Goal: Task Accomplishment & Management: Use online tool/utility

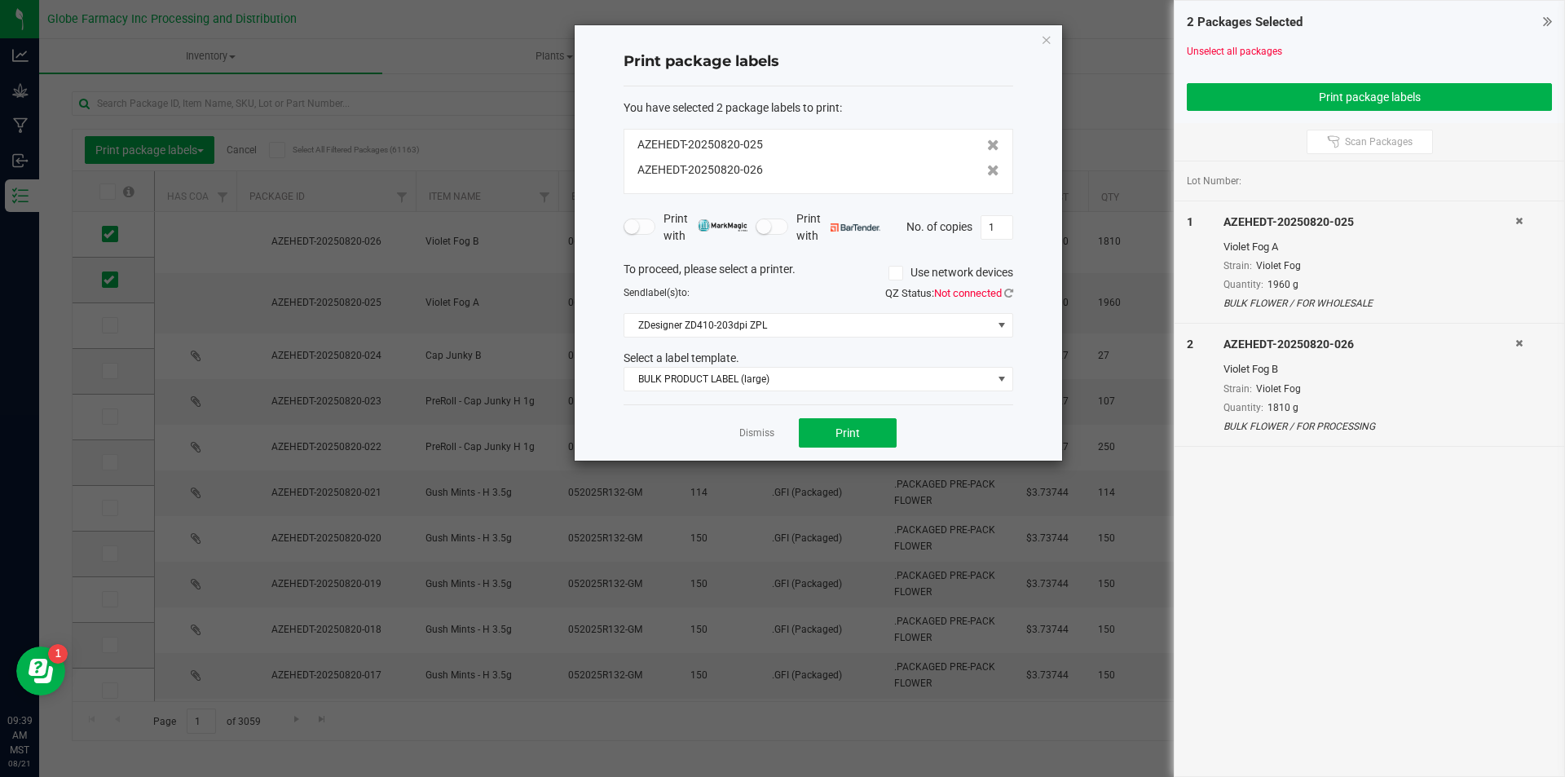
click at [777, 428] on div "Dismiss Print" at bounding box center [819, 432] width 390 height 56
click at [756, 451] on div "Dismiss Print" at bounding box center [819, 432] width 390 height 56
click at [751, 450] on div "Dismiss Print" at bounding box center [819, 432] width 390 height 56
click at [751, 428] on link "Dismiss" at bounding box center [756, 433] width 35 height 14
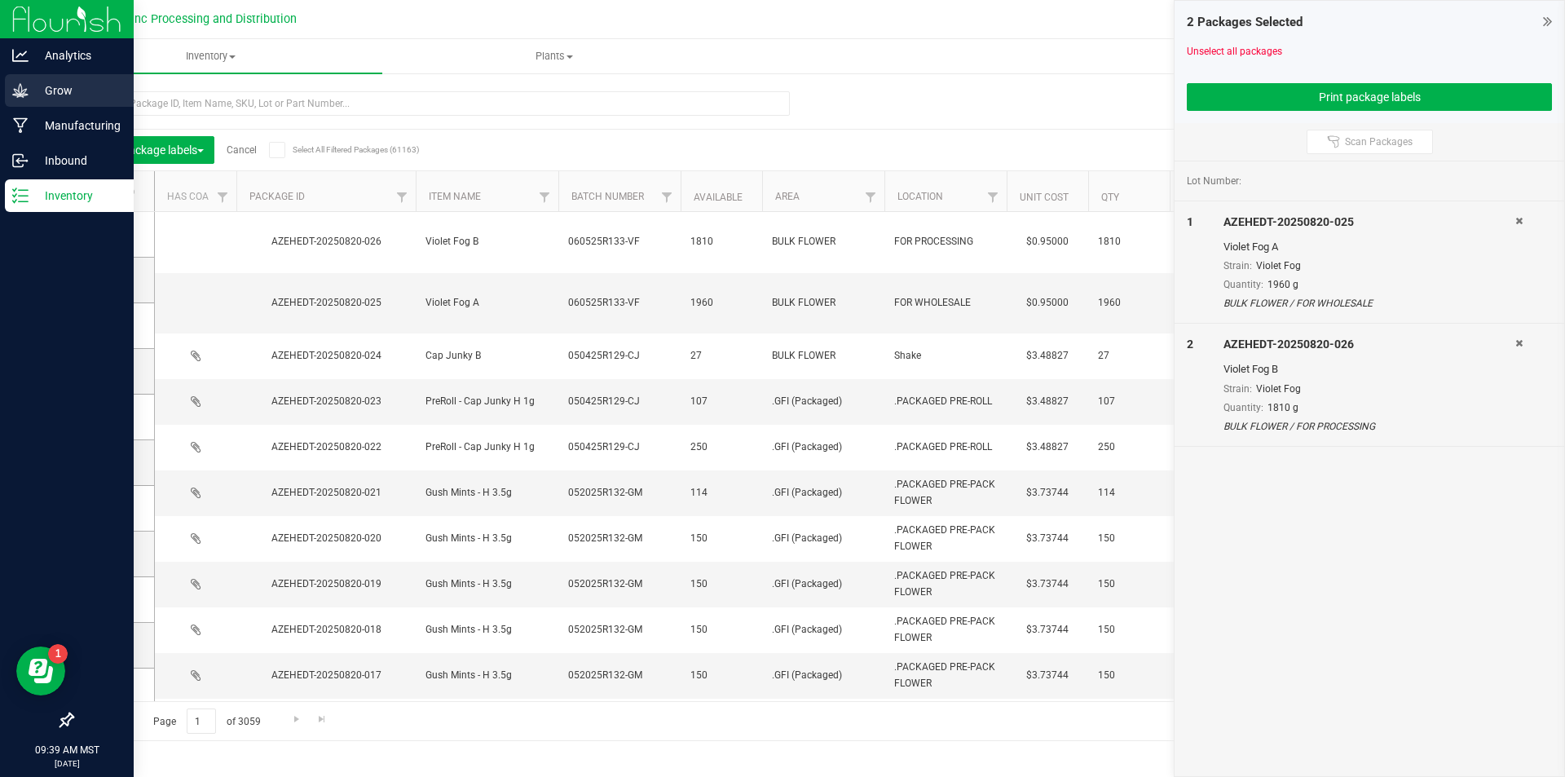
click at [32, 80] on div "Grow" at bounding box center [69, 90] width 129 height 33
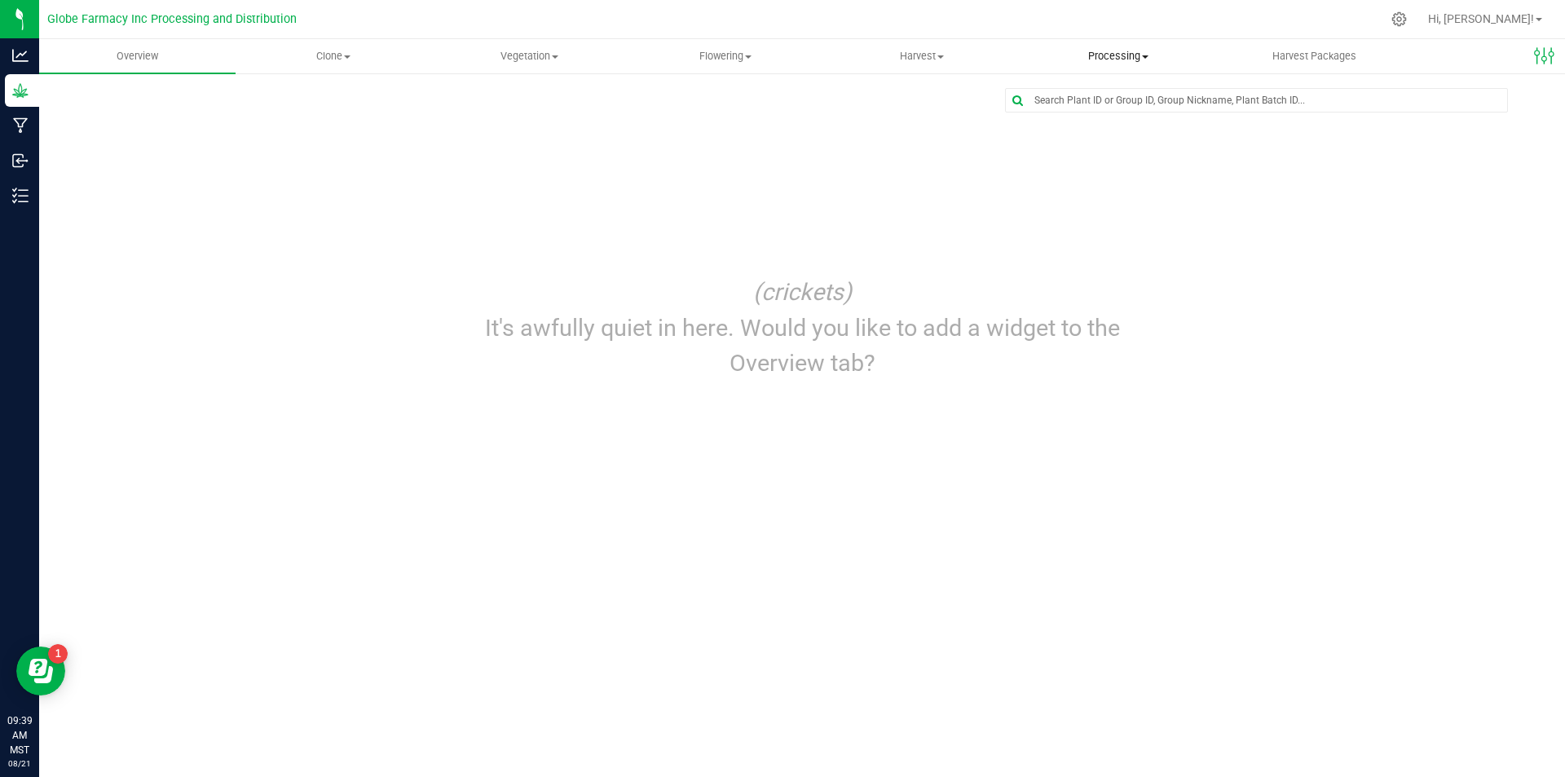
click at [1096, 63] on span "Processing" at bounding box center [1118, 56] width 195 height 15
click at [1105, 112] on span "Processing harvests" at bounding box center [1095, 118] width 151 height 14
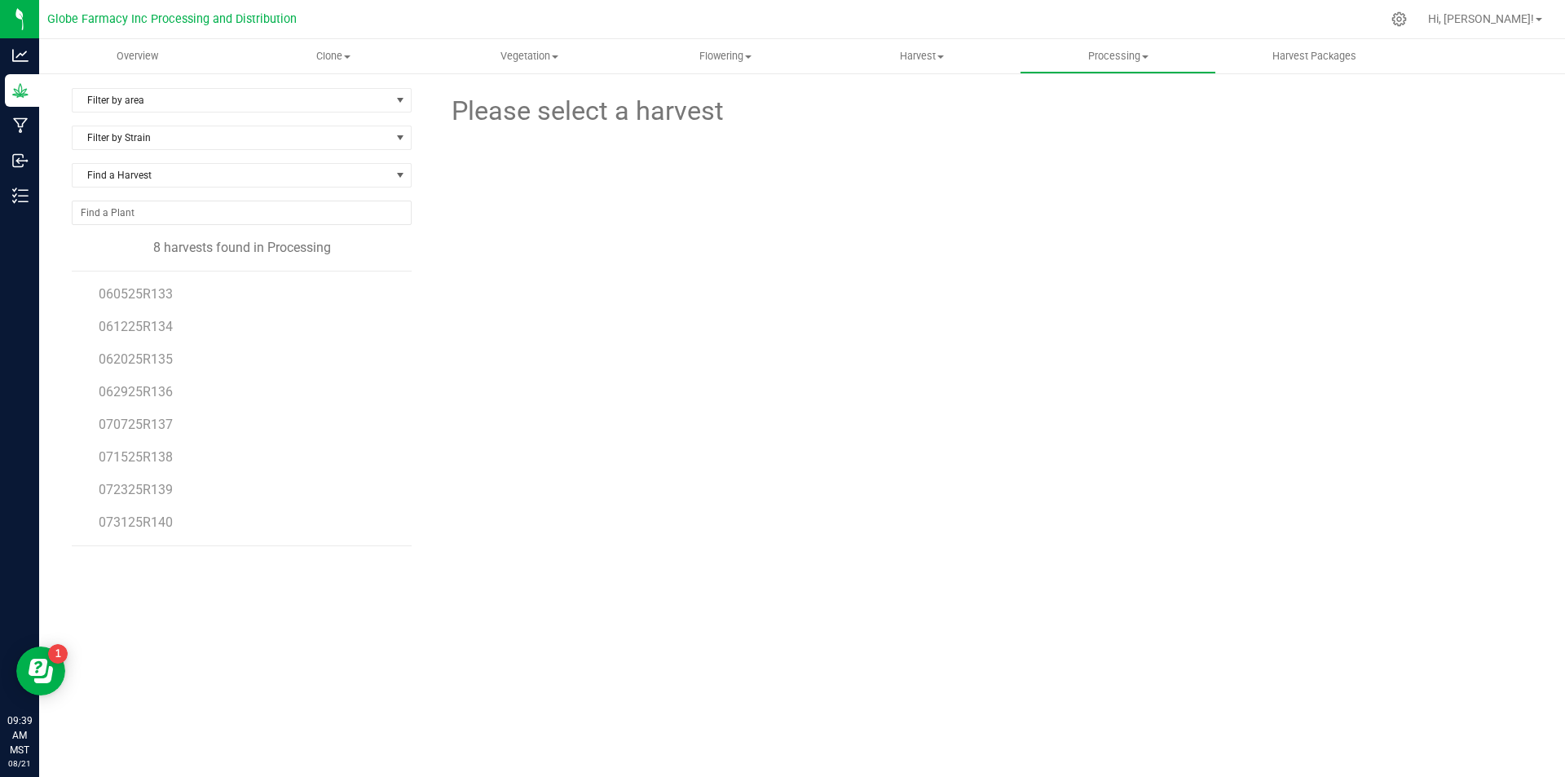
click at [108, 285] on li "060525R133" at bounding box center [249, 287] width 301 height 33
click at [113, 289] on span "060525R133" at bounding box center [136, 293] width 74 height 15
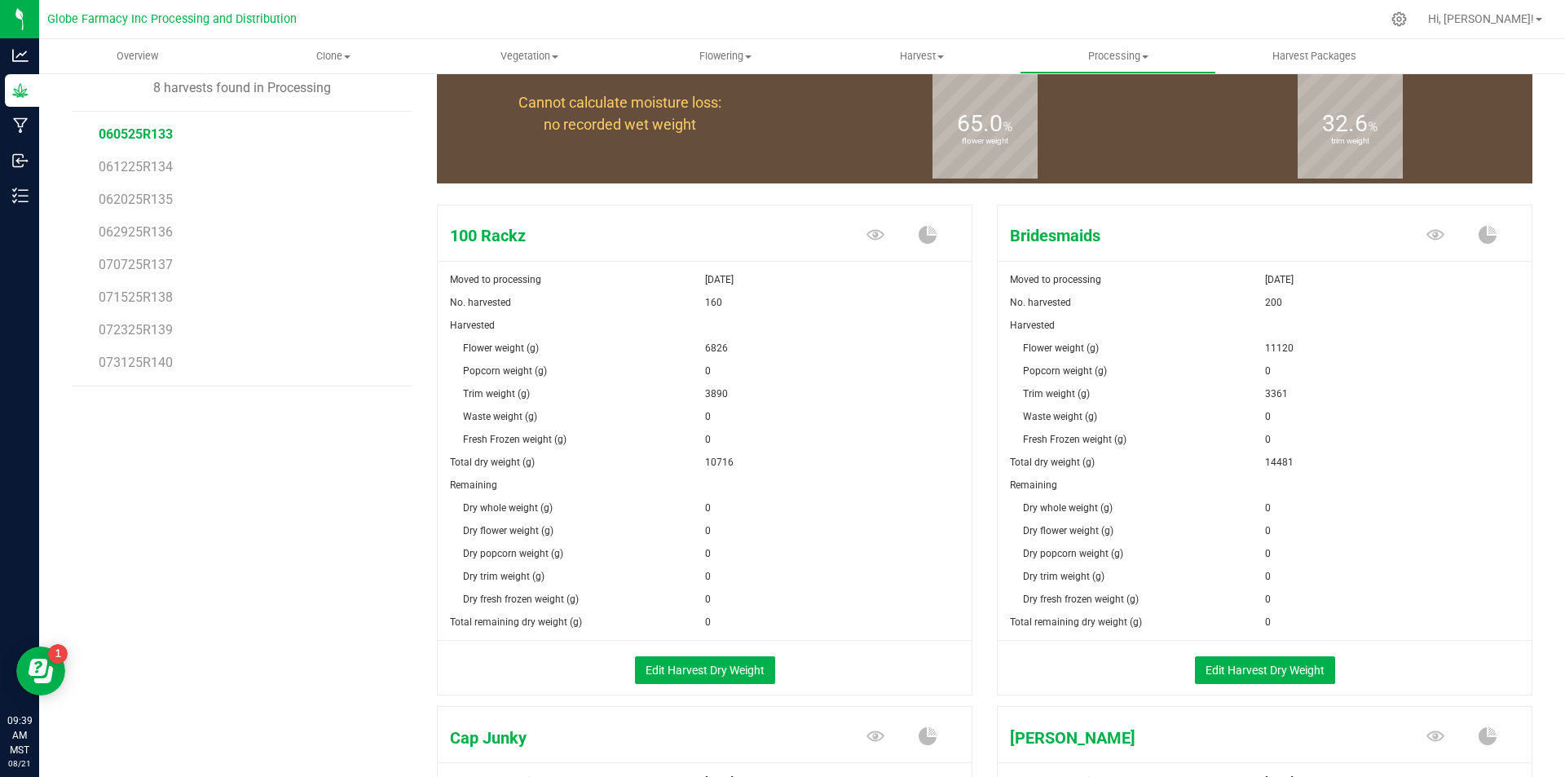
scroll to position [408, 0]
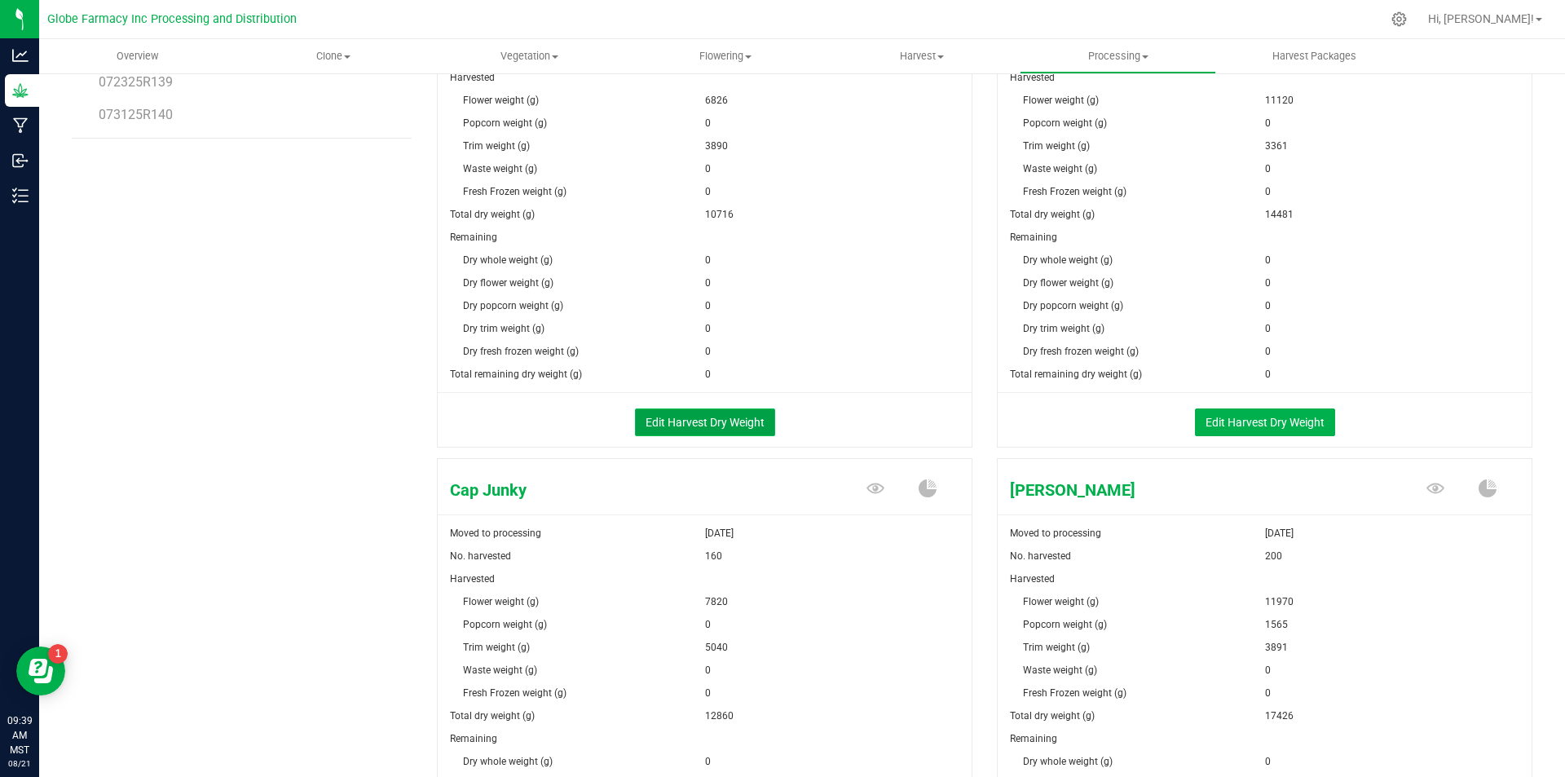
click at [731, 413] on button "Edit Harvest Dry Weight" at bounding box center [705, 422] width 140 height 28
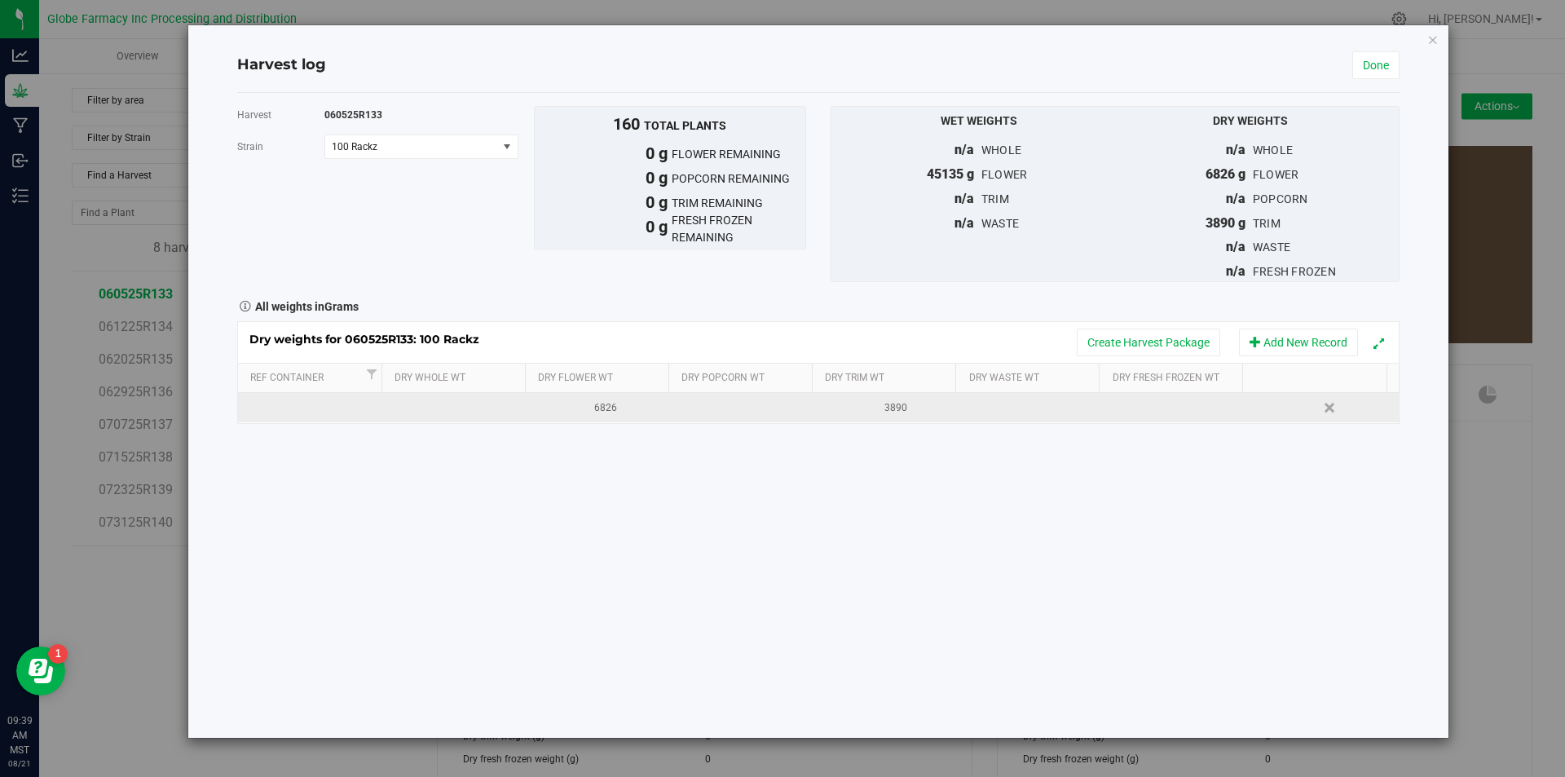
click at [736, 405] on td at bounding box center [745, 407] width 145 height 29
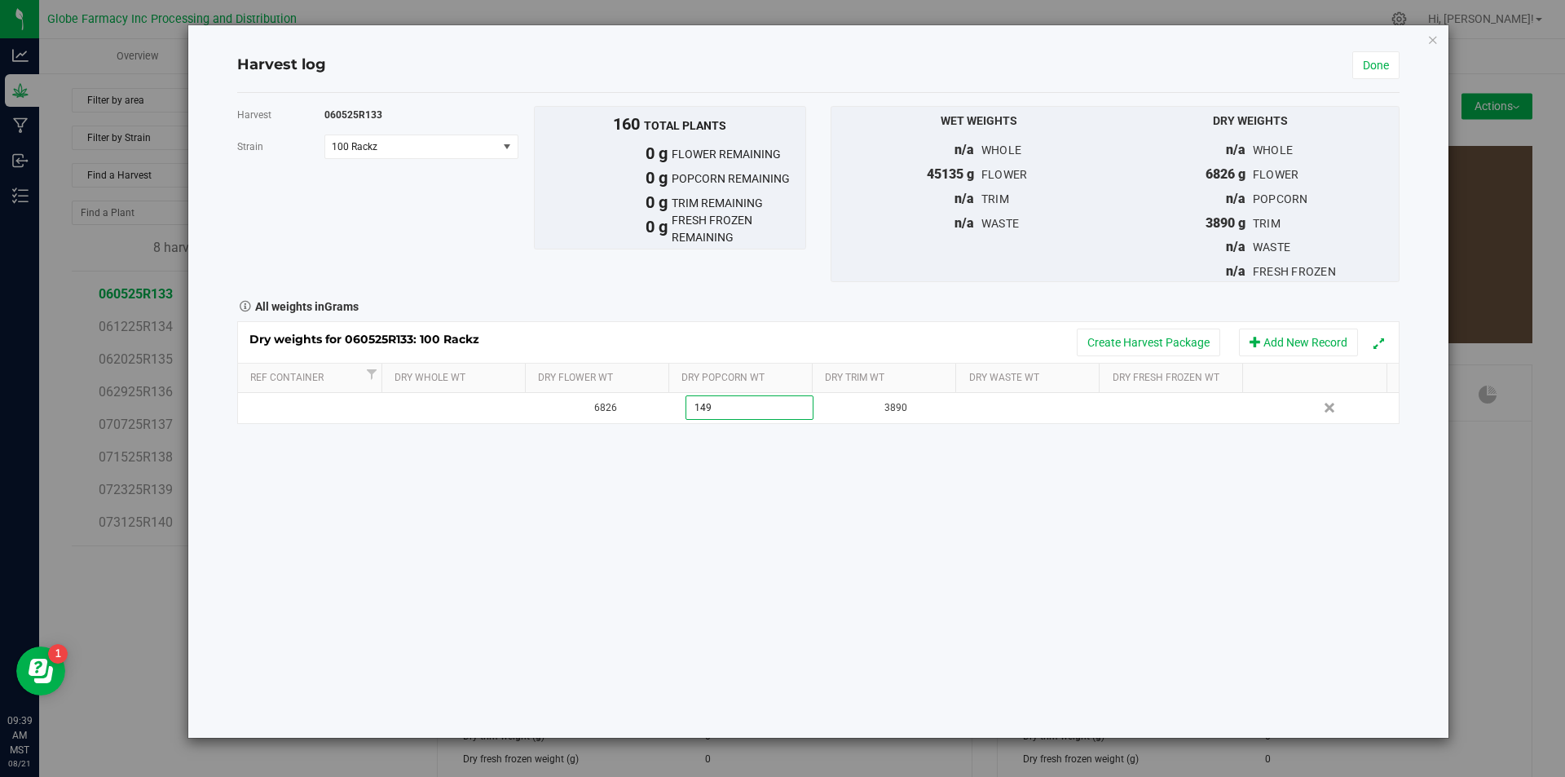
type input "1496"
click at [1121, 345] on button "Create Harvest Package" at bounding box center [1148, 343] width 143 height 28
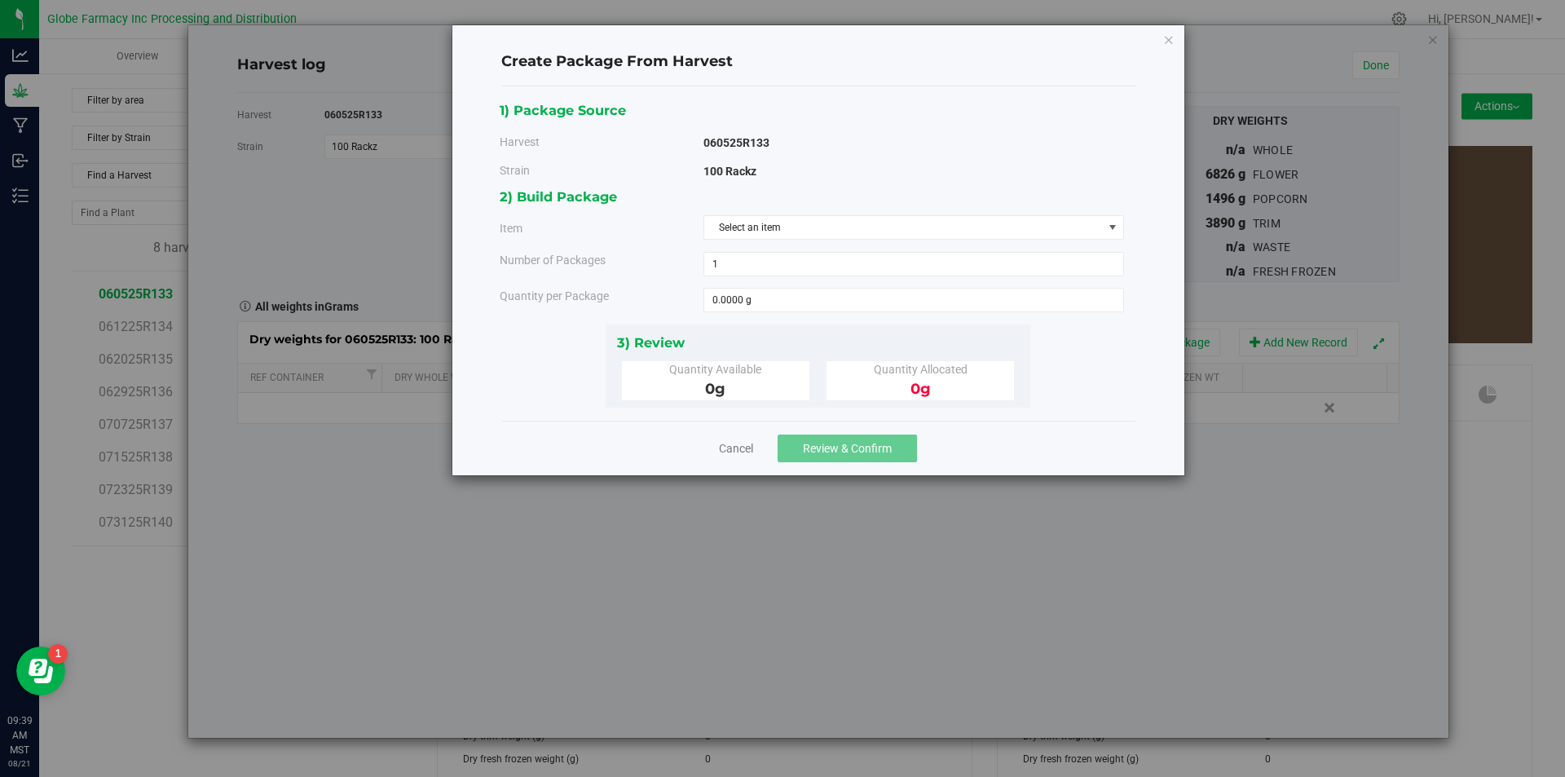
click at [842, 213] on div "2) Build Package Item Select an item 100 Rackz A 100 Rackz B Big League Sherb x…" at bounding box center [818, 255] width 637 height 138
click at [833, 227] on span "Select an item" at bounding box center [903, 227] width 399 height 23
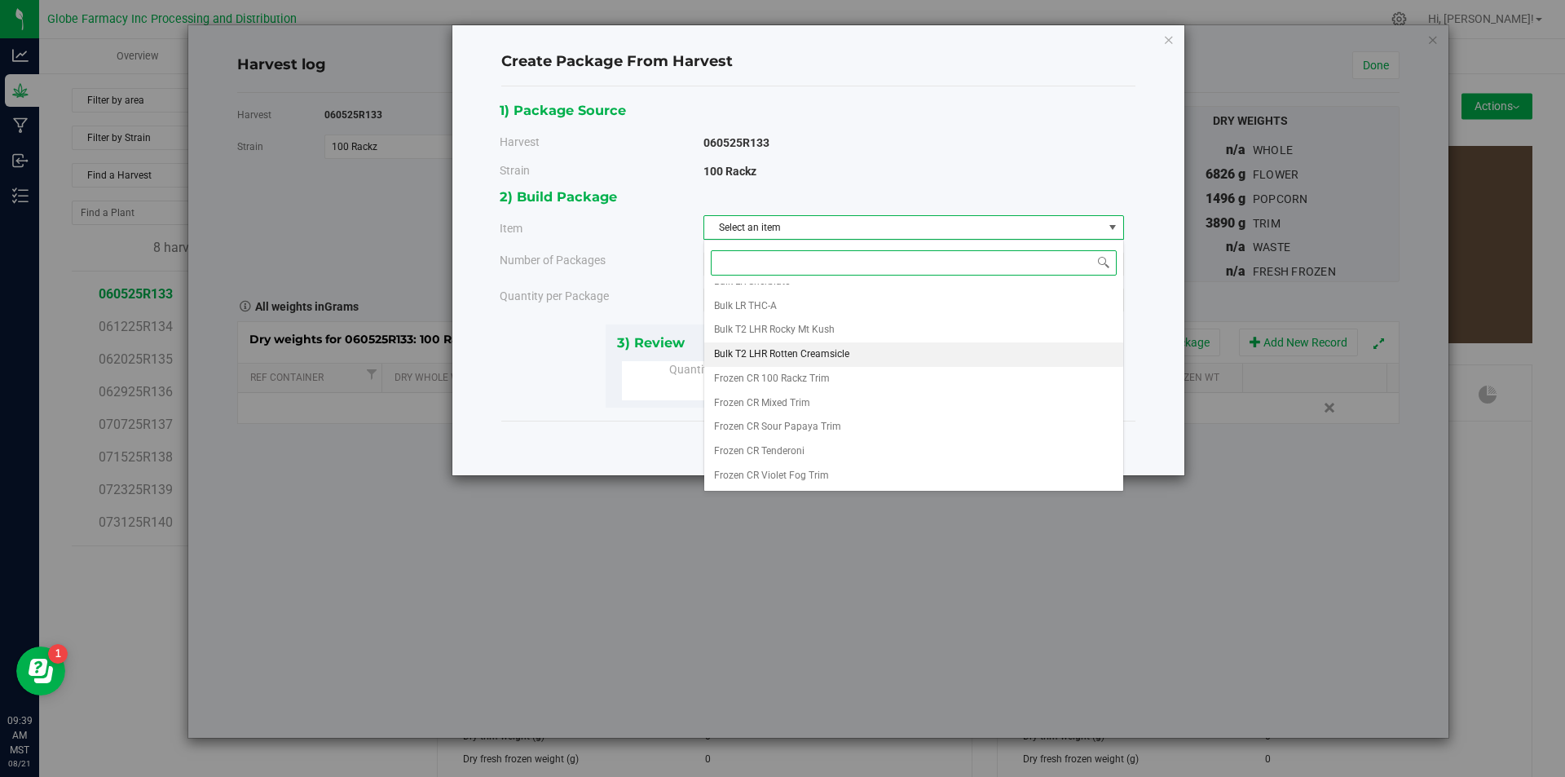
scroll to position [304, 0]
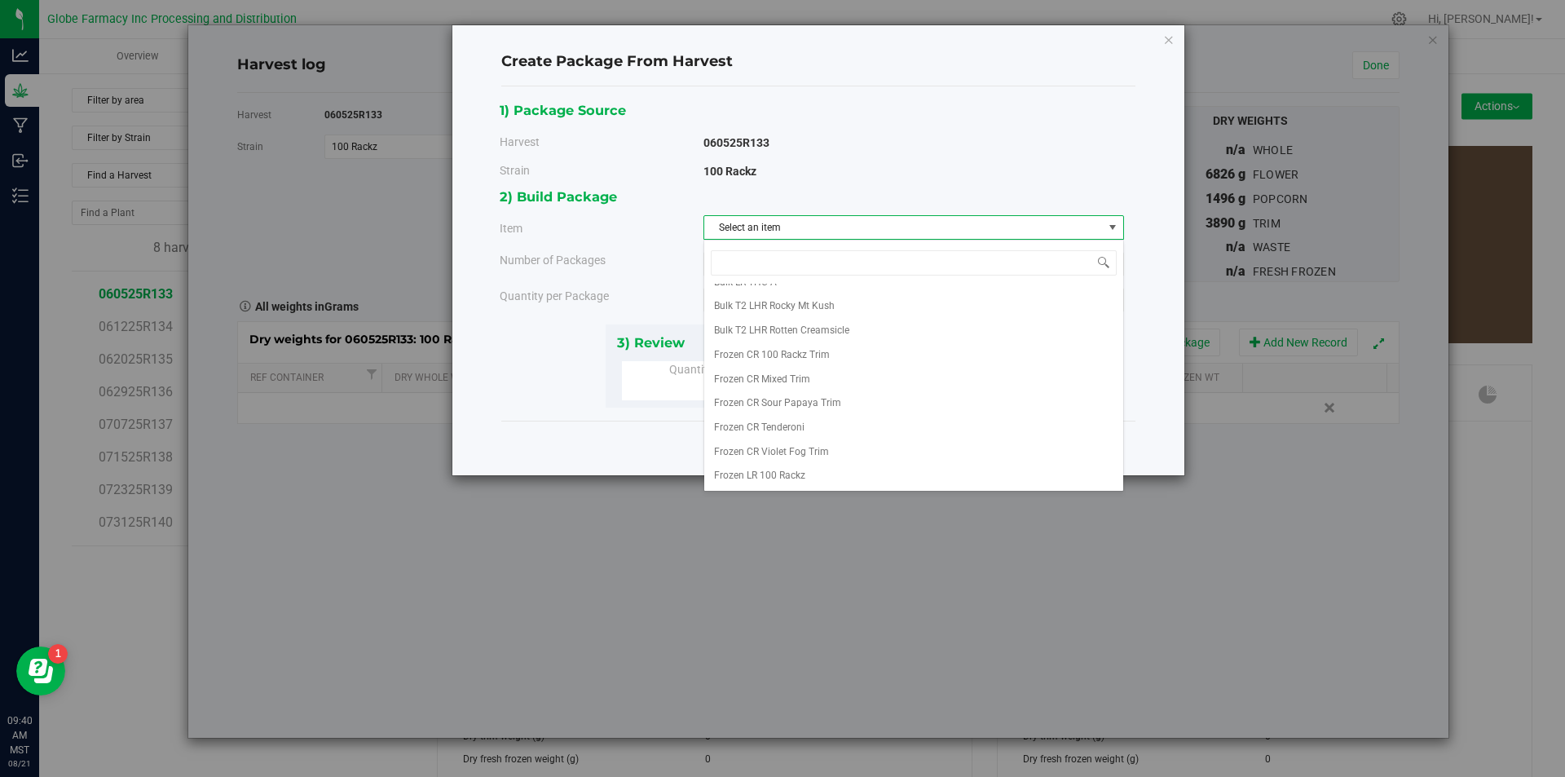
click at [1007, 177] on div "100 Rackz" at bounding box center [914, 171] width 421 height 17
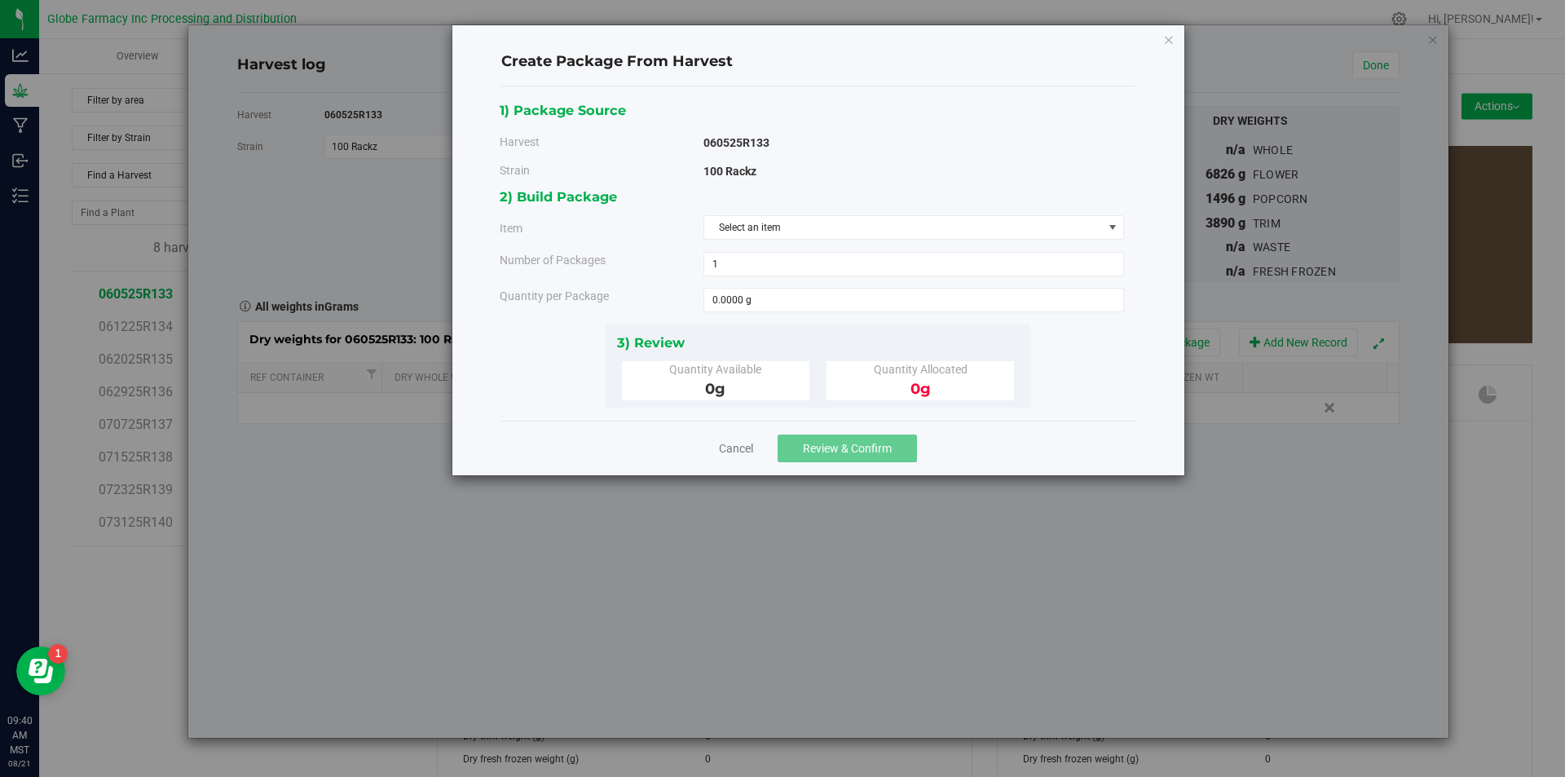
click at [1160, 46] on div "Create Package From Harvest 1) Package Source Harvest 060525R133 [GEOGRAPHIC_DA…" at bounding box center [818, 250] width 732 height 450
click at [1167, 41] on icon "button" at bounding box center [1168, 39] width 11 height 20
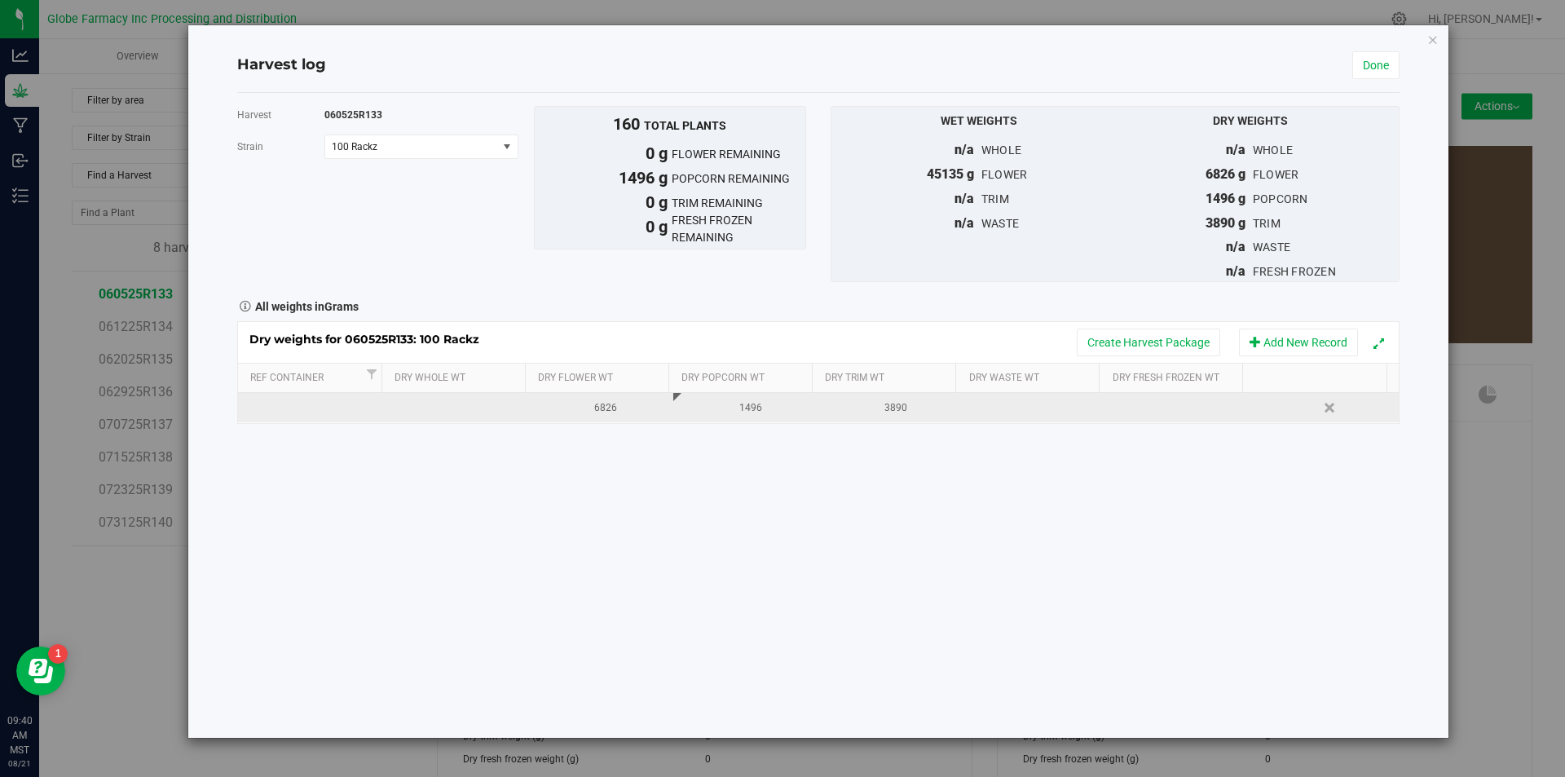
click at [764, 404] on div "1496" at bounding box center [751, 407] width 133 height 15
click at [764, 405] on div "1496" at bounding box center [751, 407] width 133 height 15
click at [758, 403] on input "1496" at bounding box center [749, 407] width 126 height 23
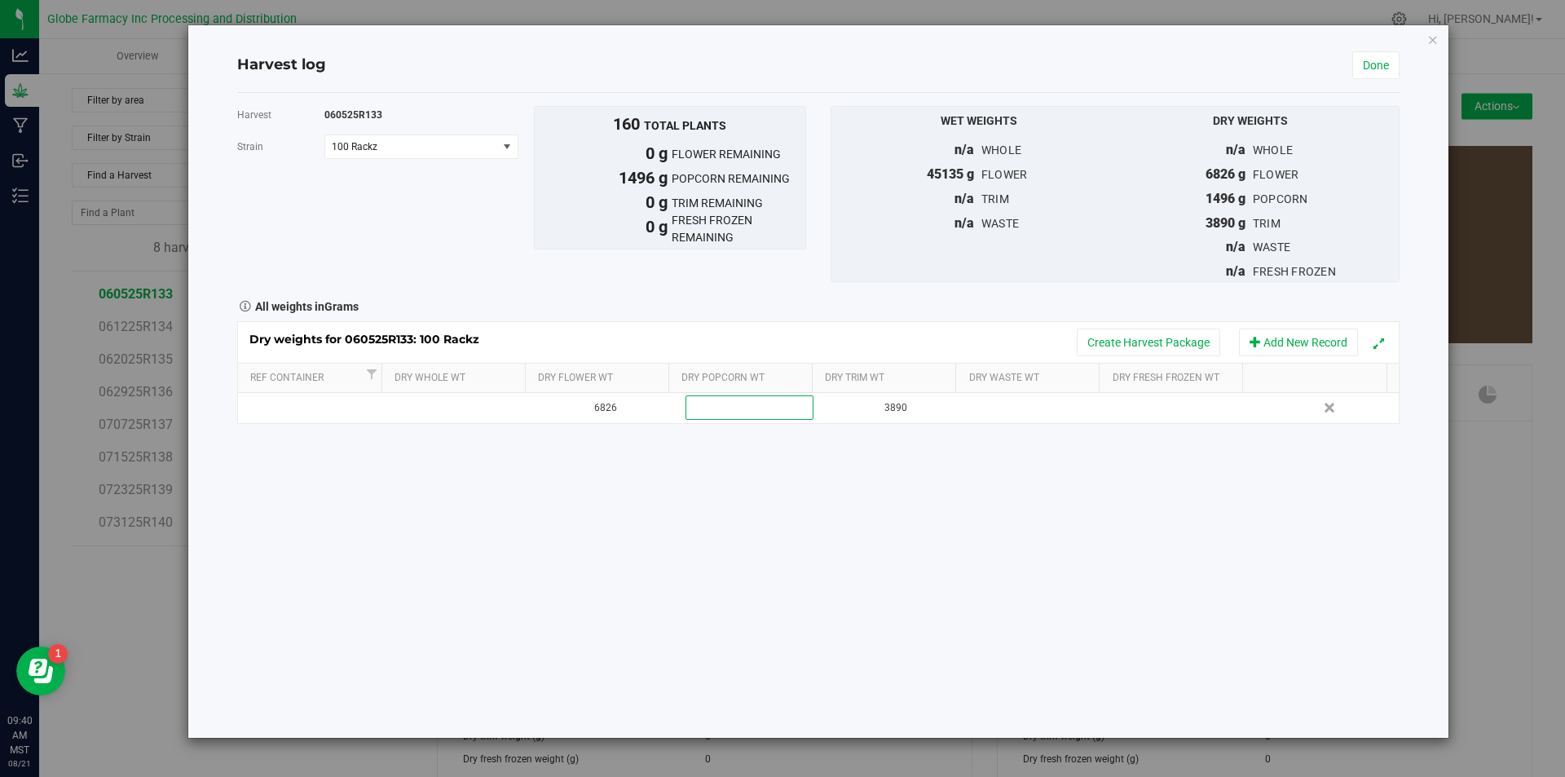
click at [915, 624] on div "Harvest 060525R133 [GEOGRAPHIC_DATA] 100 Rackz Select strain 100 Rackz Bridesma…" at bounding box center [818, 415] width 1162 height 645
drag, startPoint x: 515, startPoint y: 148, endPoint x: 430, endPoint y: 152, distance: 84.9
click at [505, 149] on span "select" at bounding box center [506, 146] width 20 height 23
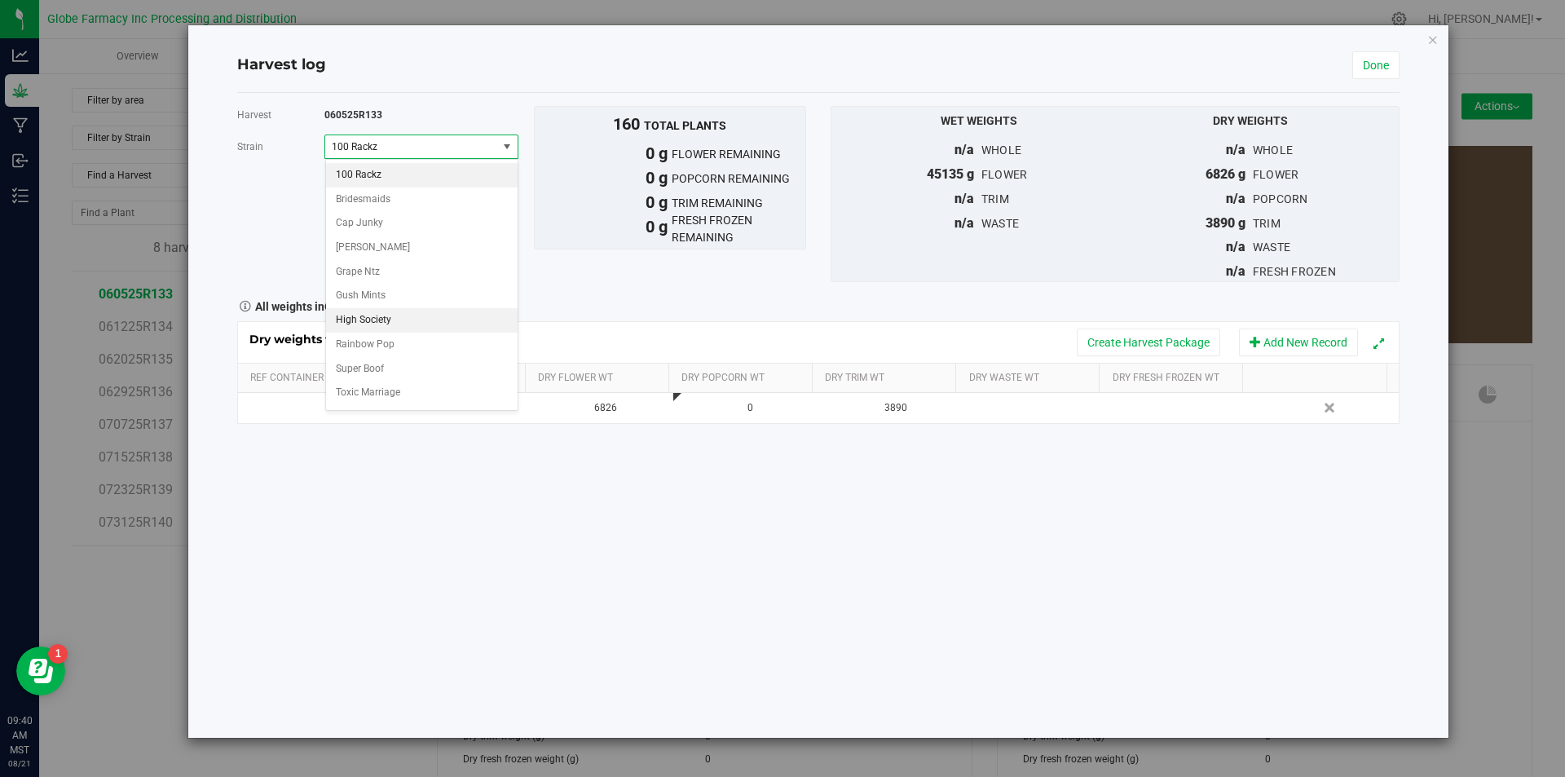
click at [452, 310] on li "High Society" at bounding box center [422, 320] width 192 height 24
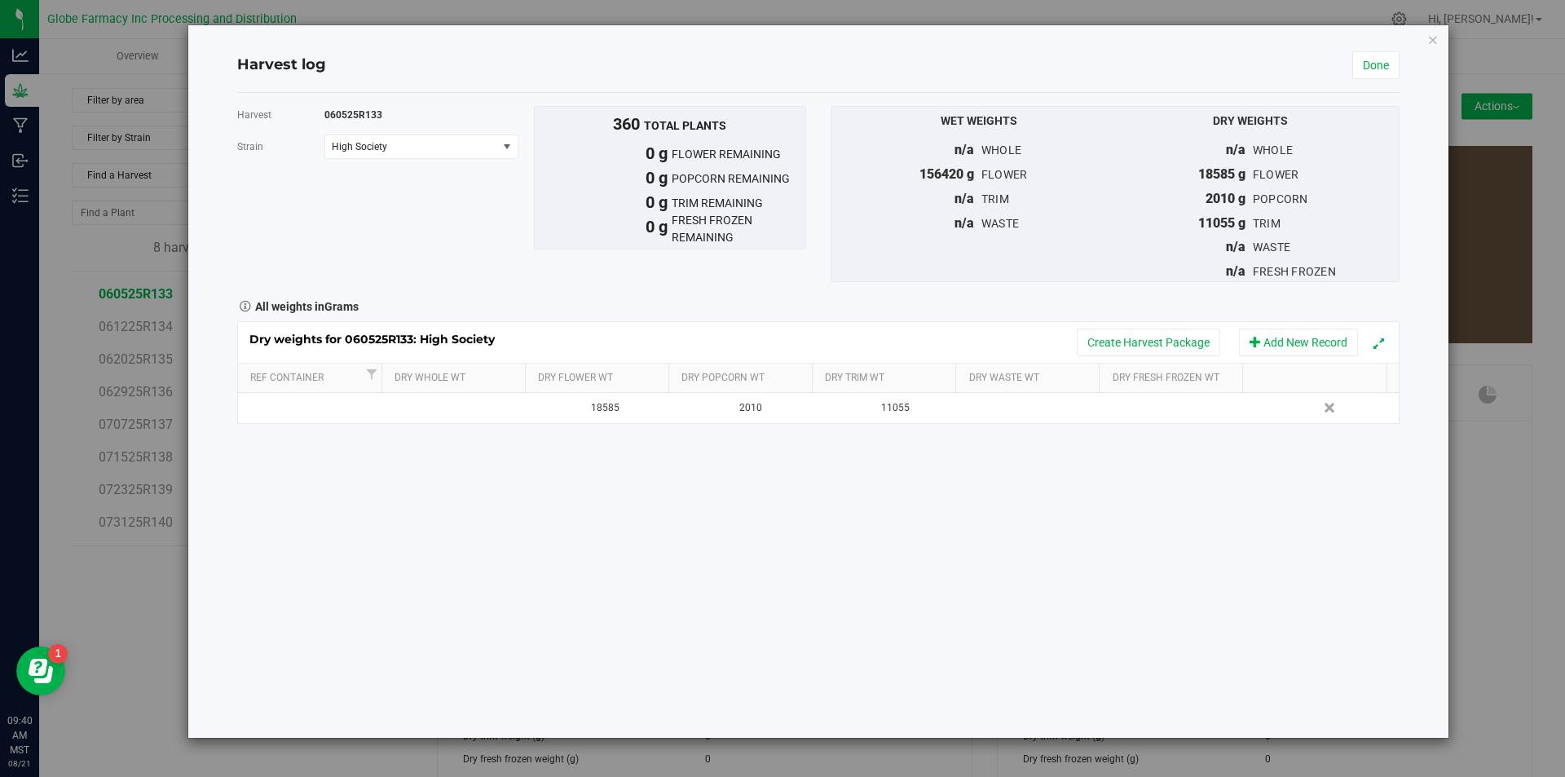
click at [374, 129] on div "Harvest 060525R133 [GEOGRAPHIC_DATA] High Society Select strain 100 Rackz Bride…" at bounding box center [373, 138] width 297 height 65
click at [375, 134] on div "Harvest 060525R133 [GEOGRAPHIC_DATA] High Society Select strain 100 Rackz Bride…" at bounding box center [373, 138] width 297 height 65
click at [375, 137] on span "High Society" at bounding box center [410, 146] width 171 height 23
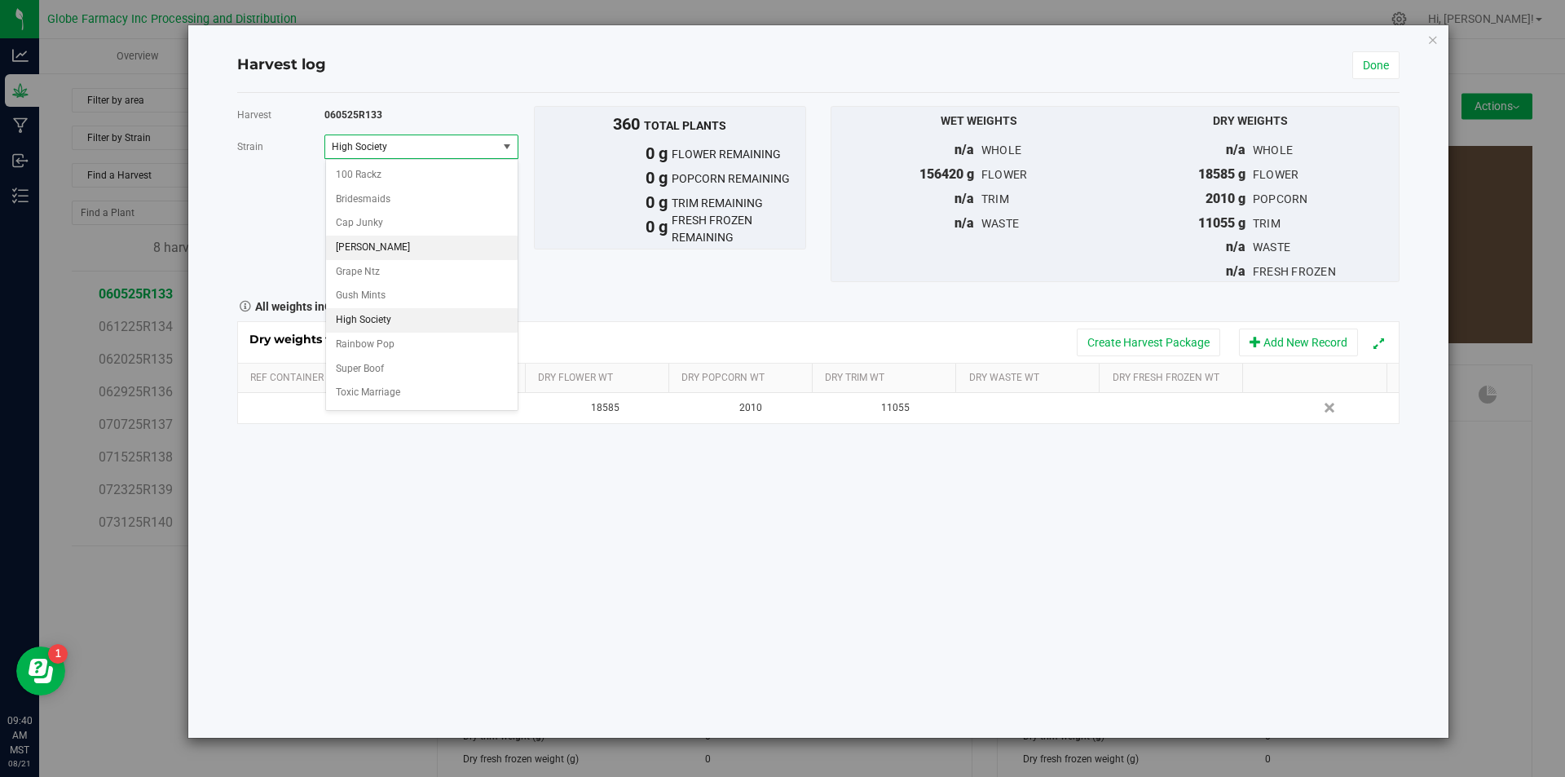
click at [396, 251] on li "[PERSON_NAME]" at bounding box center [422, 248] width 192 height 24
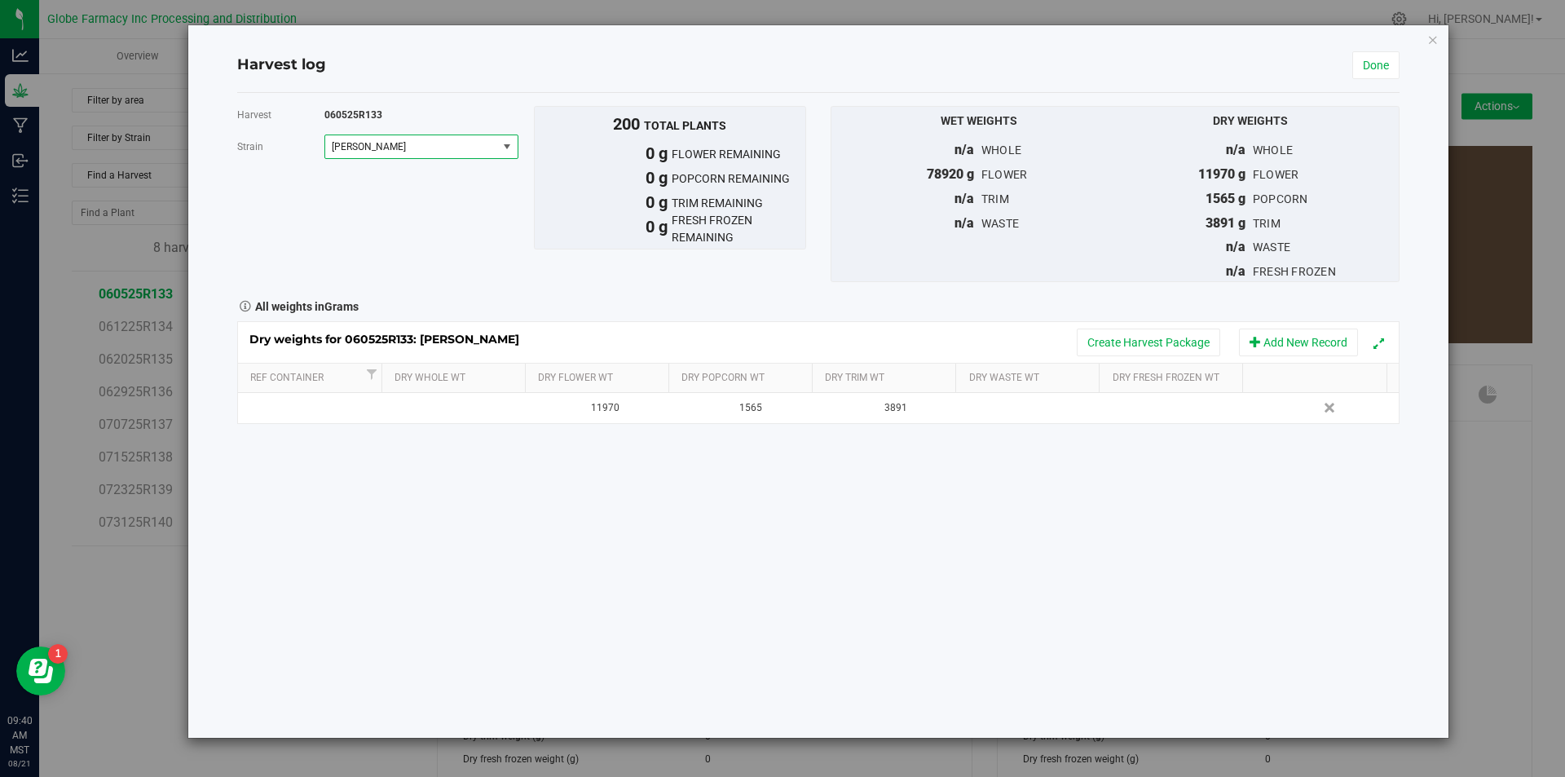
click at [404, 151] on span "[PERSON_NAME]" at bounding box center [408, 146] width 152 height 11
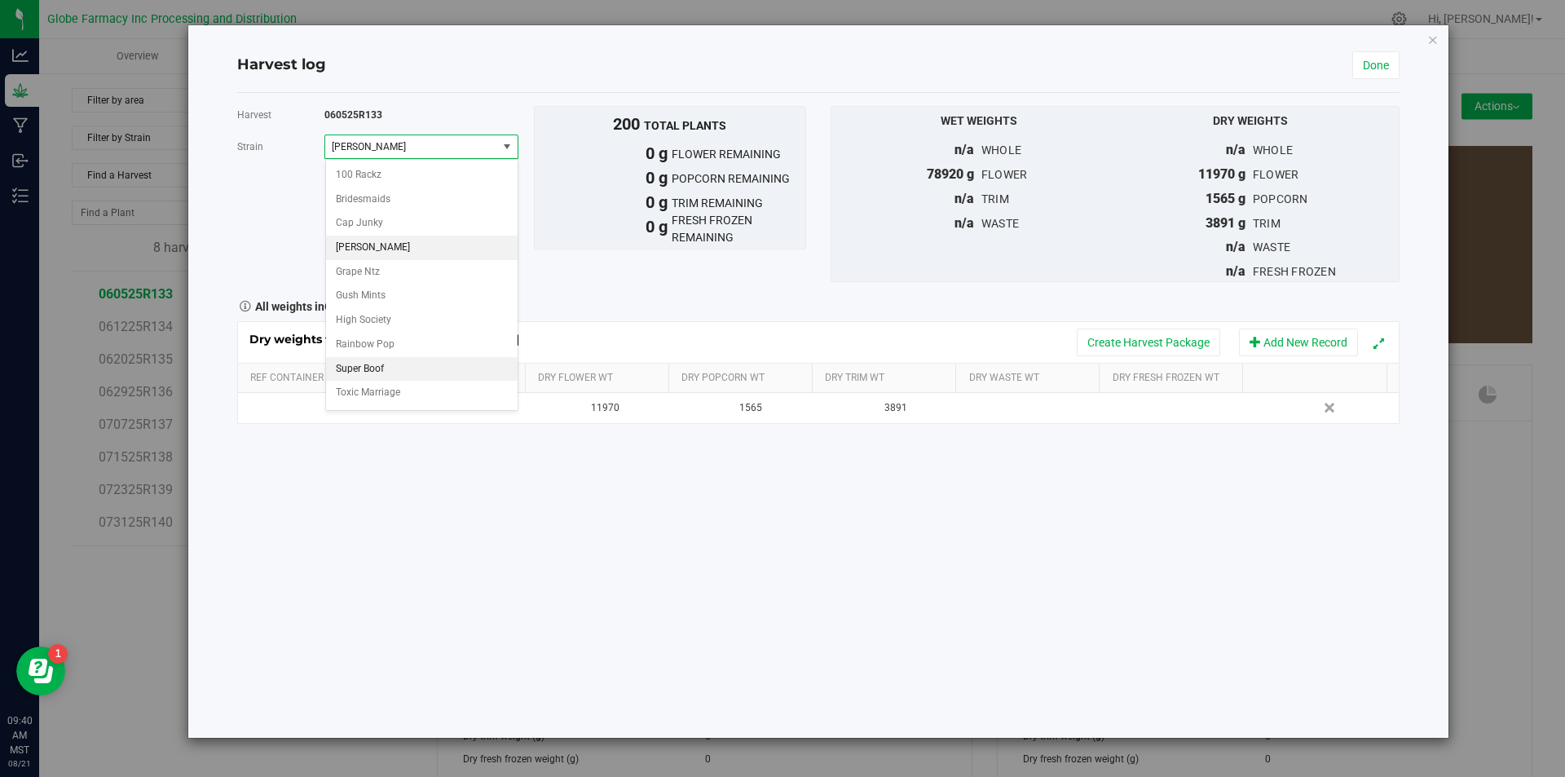
click at [388, 359] on li "Super Boof" at bounding box center [422, 369] width 192 height 24
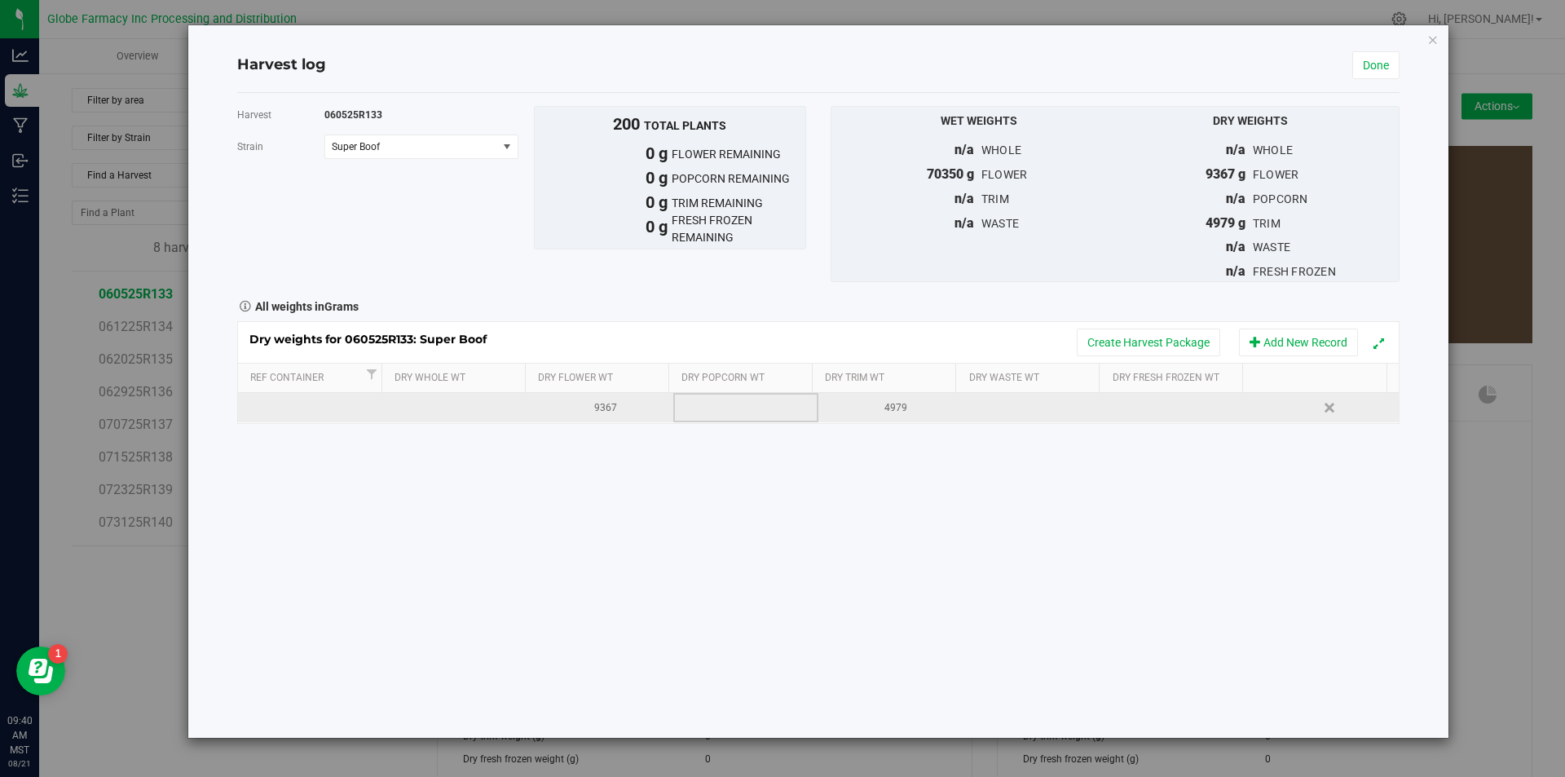
click at [726, 422] on td at bounding box center [745, 407] width 145 height 29
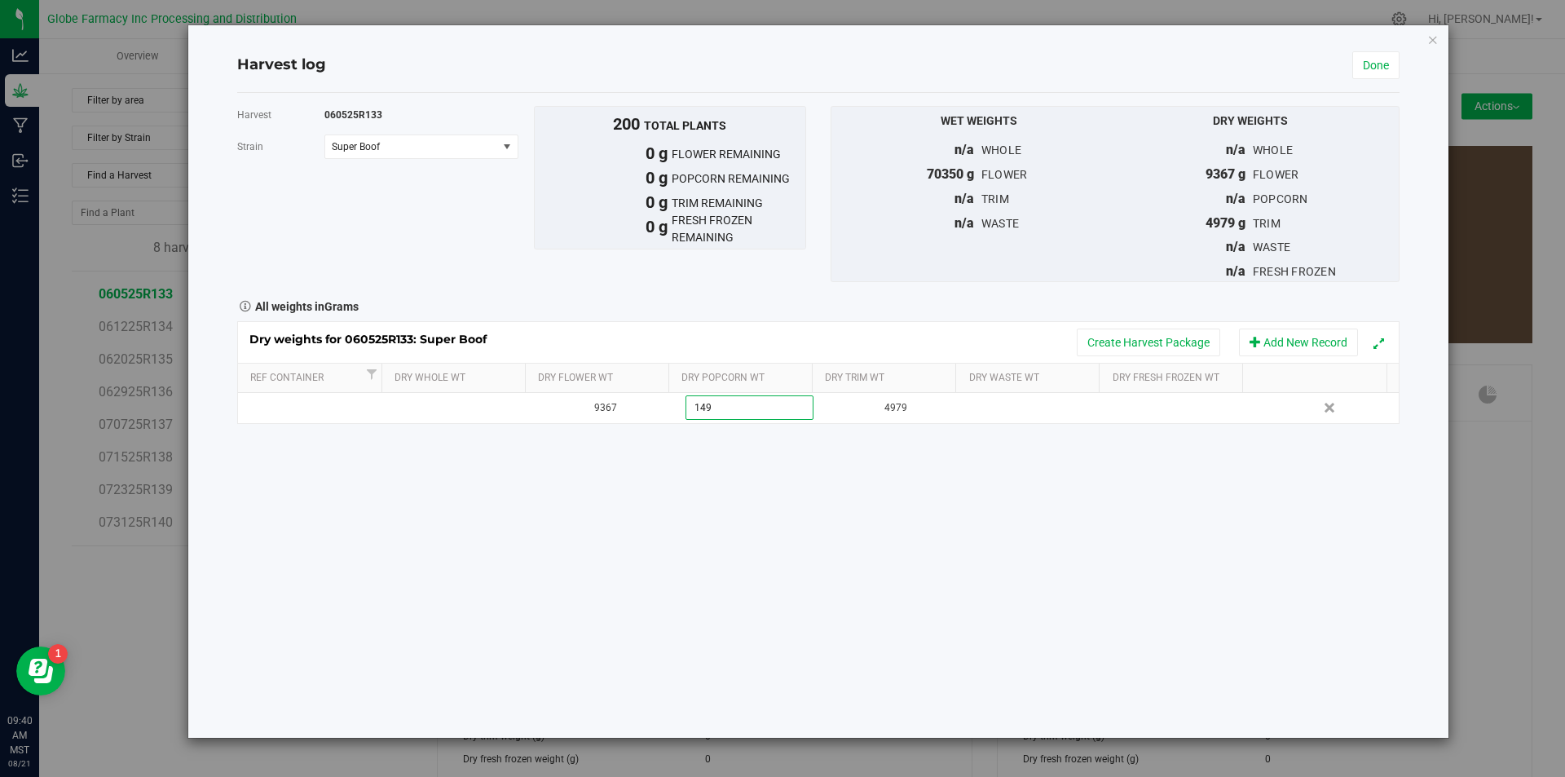
type input "1496"
click at [1145, 349] on button "Create Harvest Package" at bounding box center [1148, 343] width 143 height 28
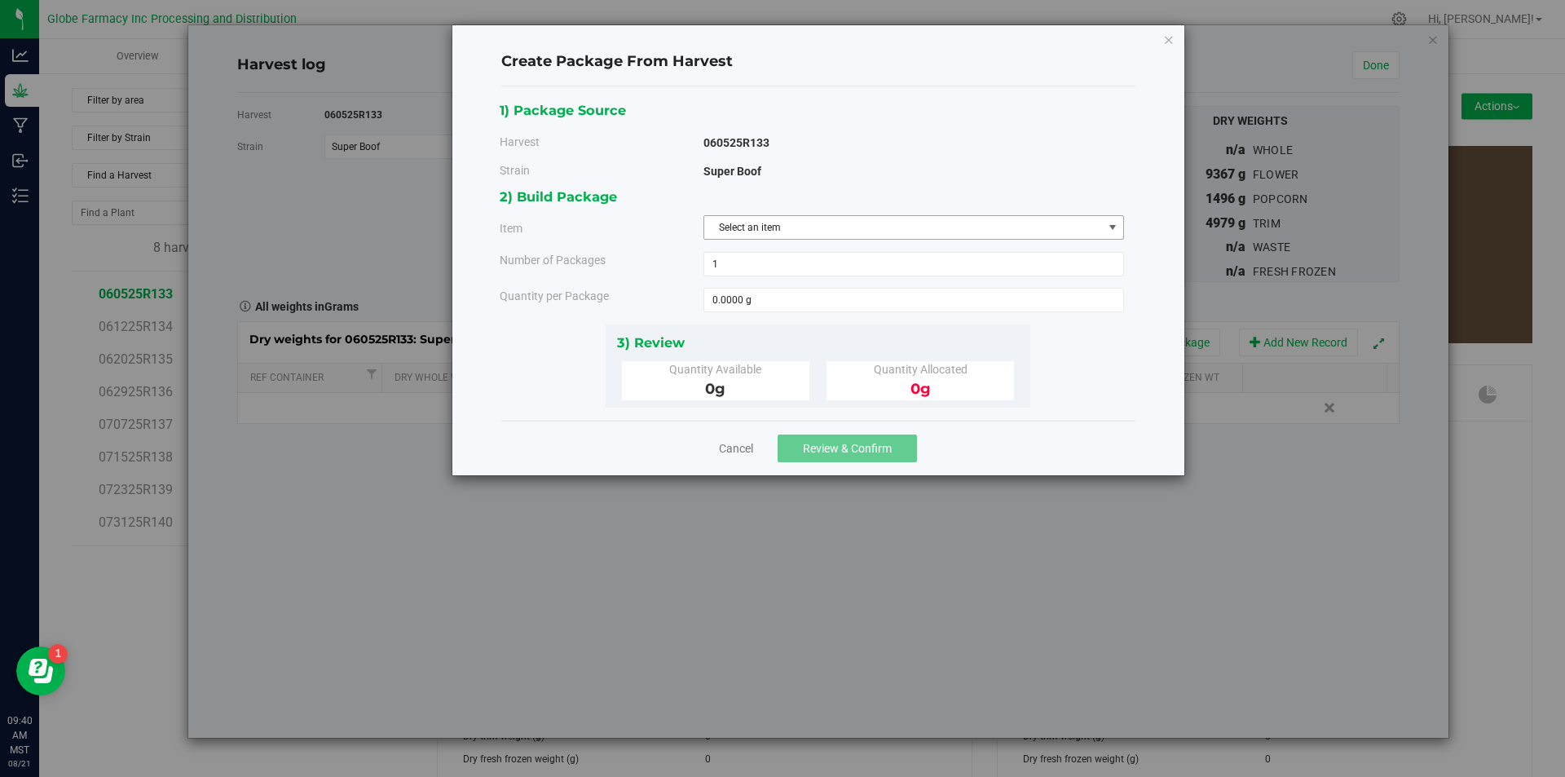
click at [734, 225] on span "Select an item" at bounding box center [903, 227] width 399 height 23
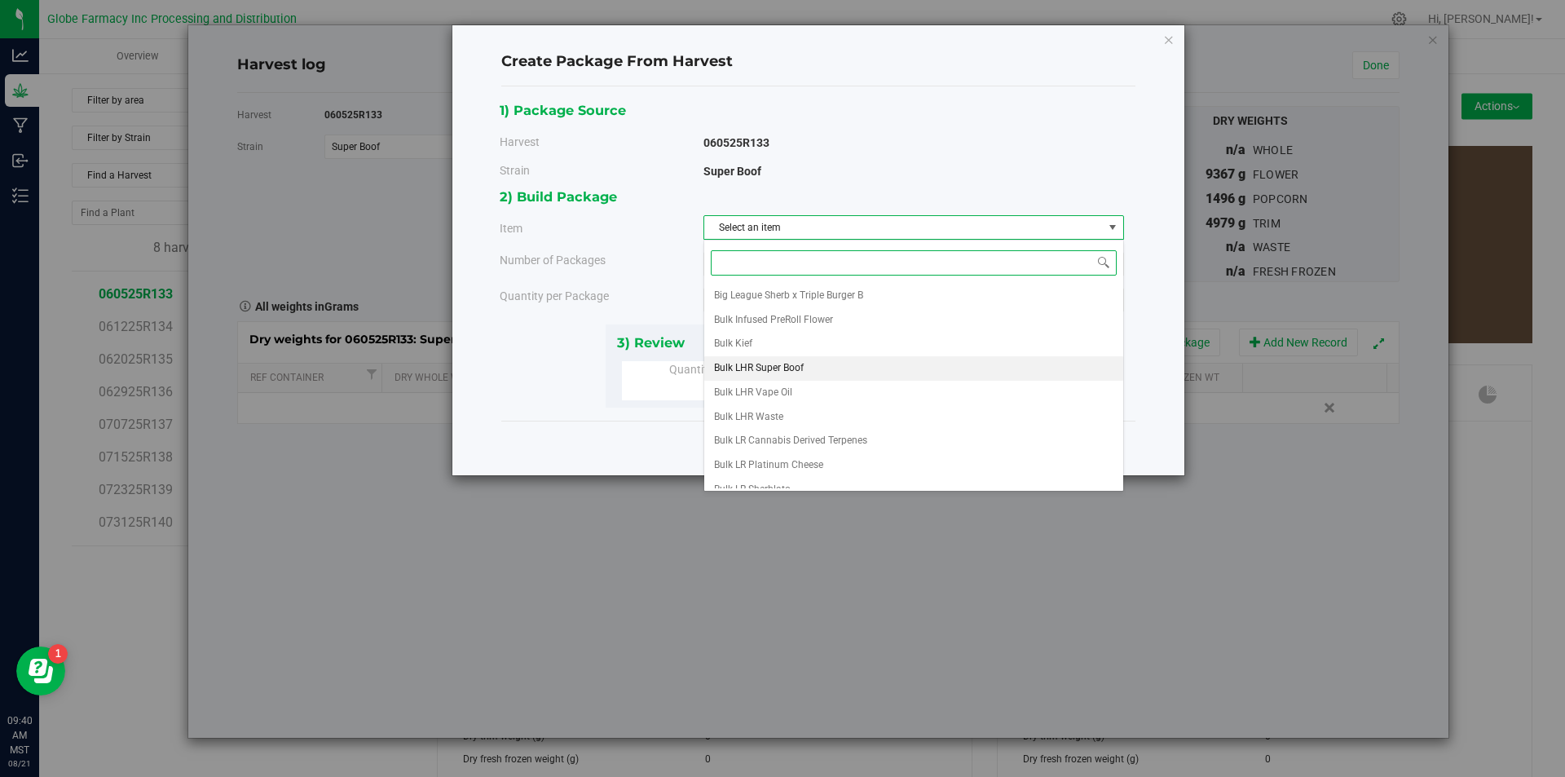
scroll to position [329, 0]
click at [801, 333] on span "Frozen CR Super Boof" at bounding box center [761, 330] width 95 height 21
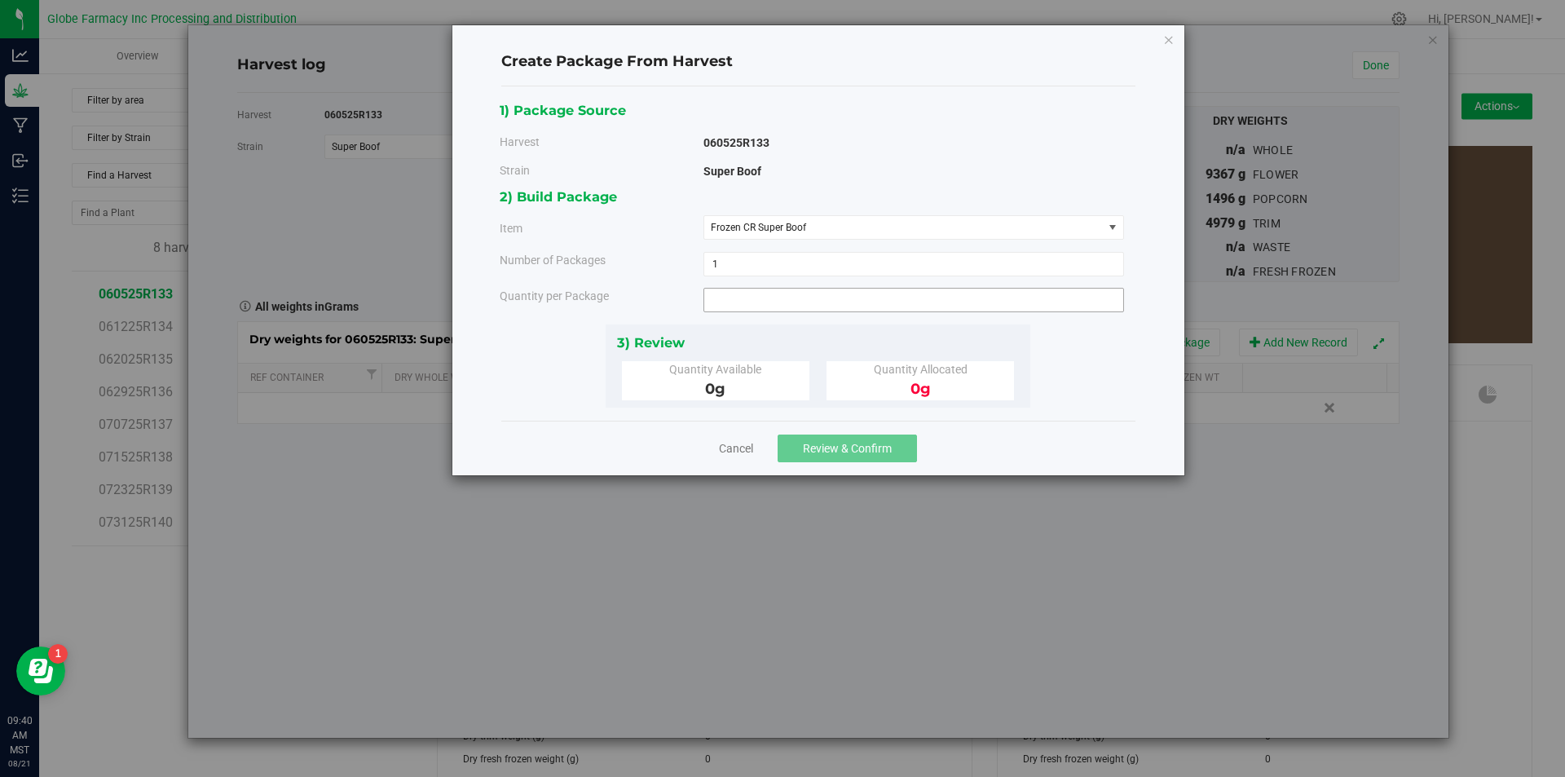
click at [777, 291] on span at bounding box center [914, 300] width 421 height 24
type input "1496"
type input "1496.0000 g"
click at [902, 452] on button "Review & Confirm" at bounding box center [847, 449] width 139 height 28
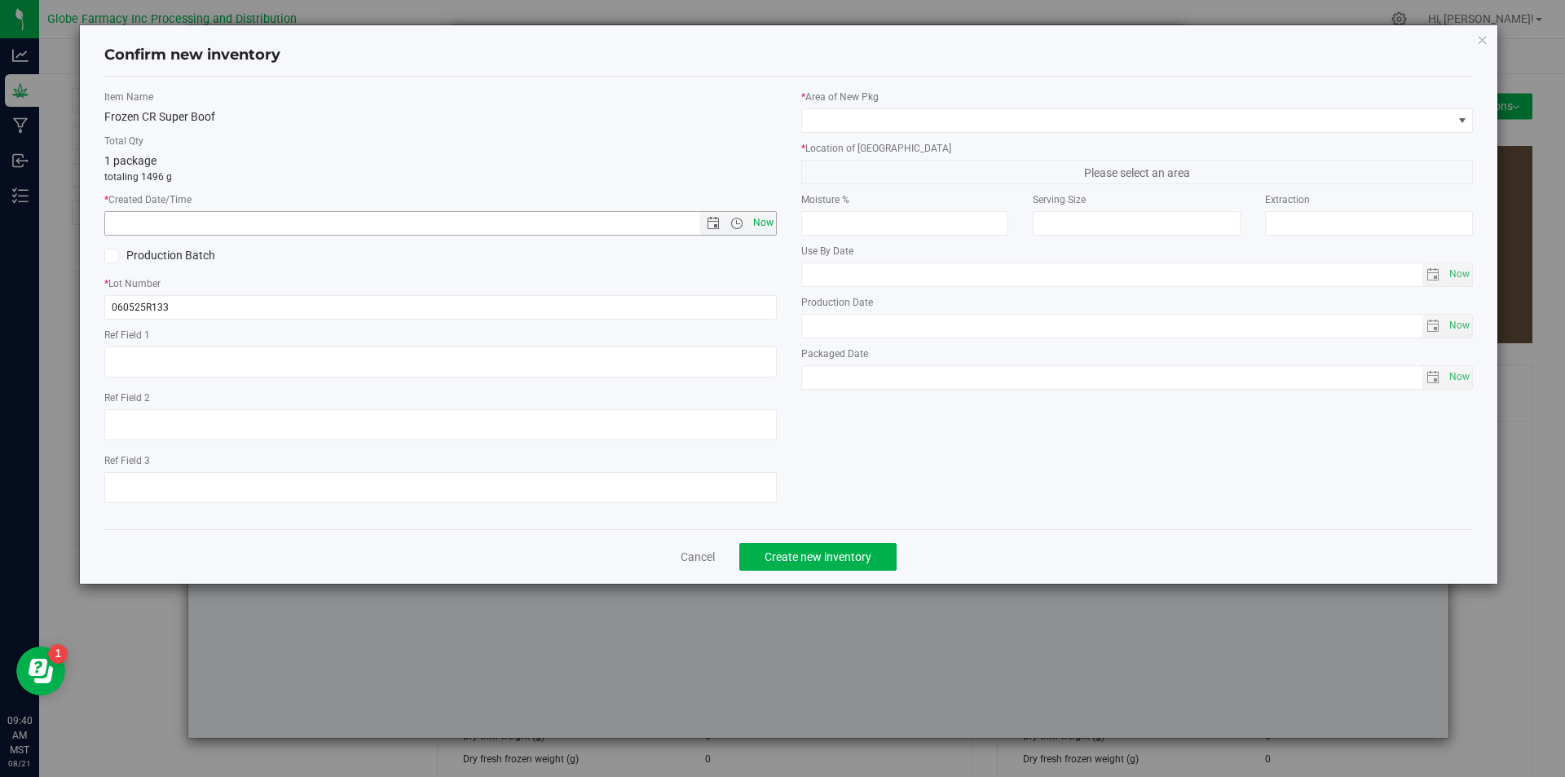
click at [765, 222] on span "Now" at bounding box center [763, 223] width 28 height 24
type input "[DATE] 9:40 AM"
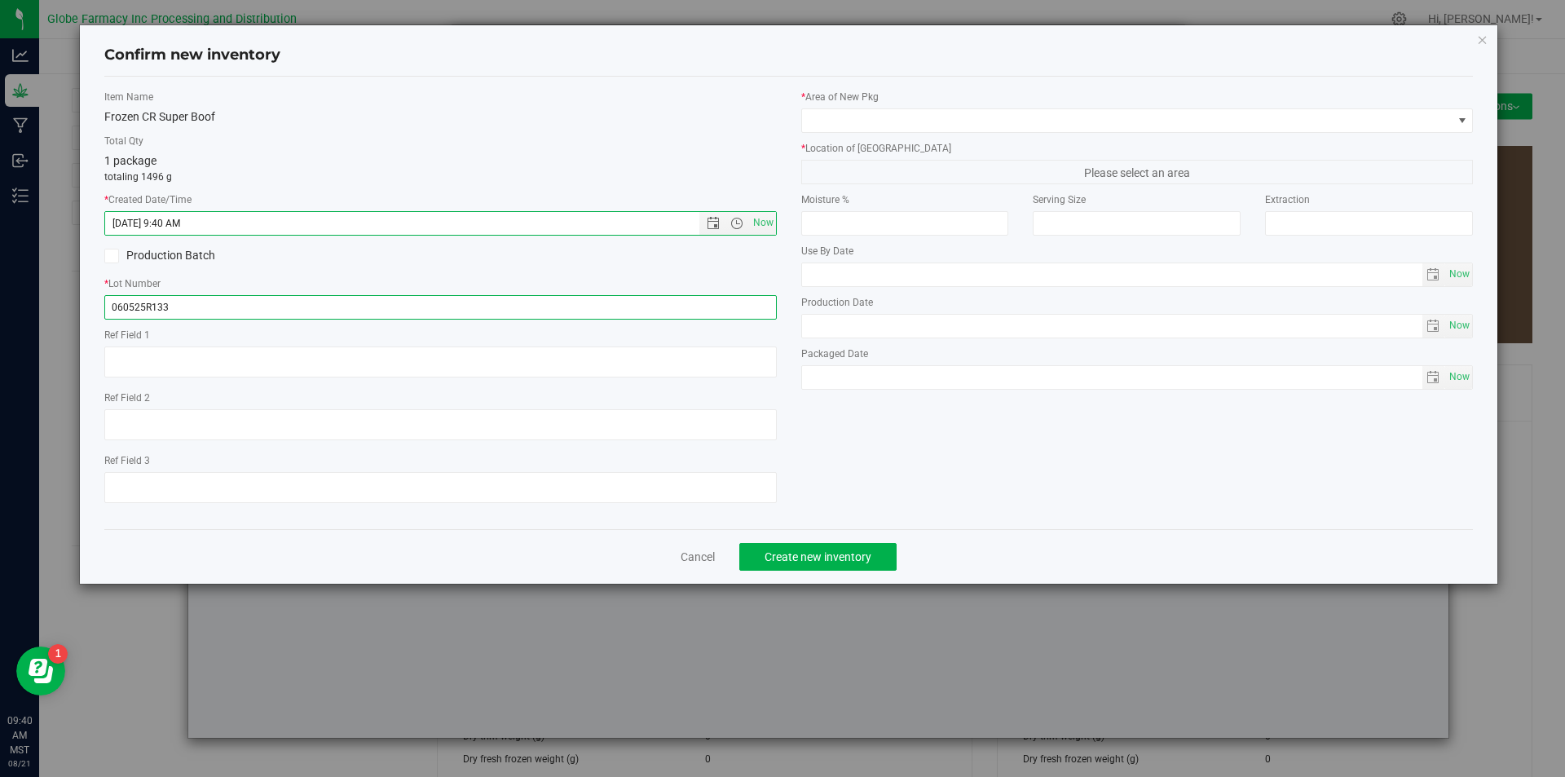
click at [330, 307] on input "060525R133" at bounding box center [440, 307] width 673 height 24
type input "060525R133-SB"
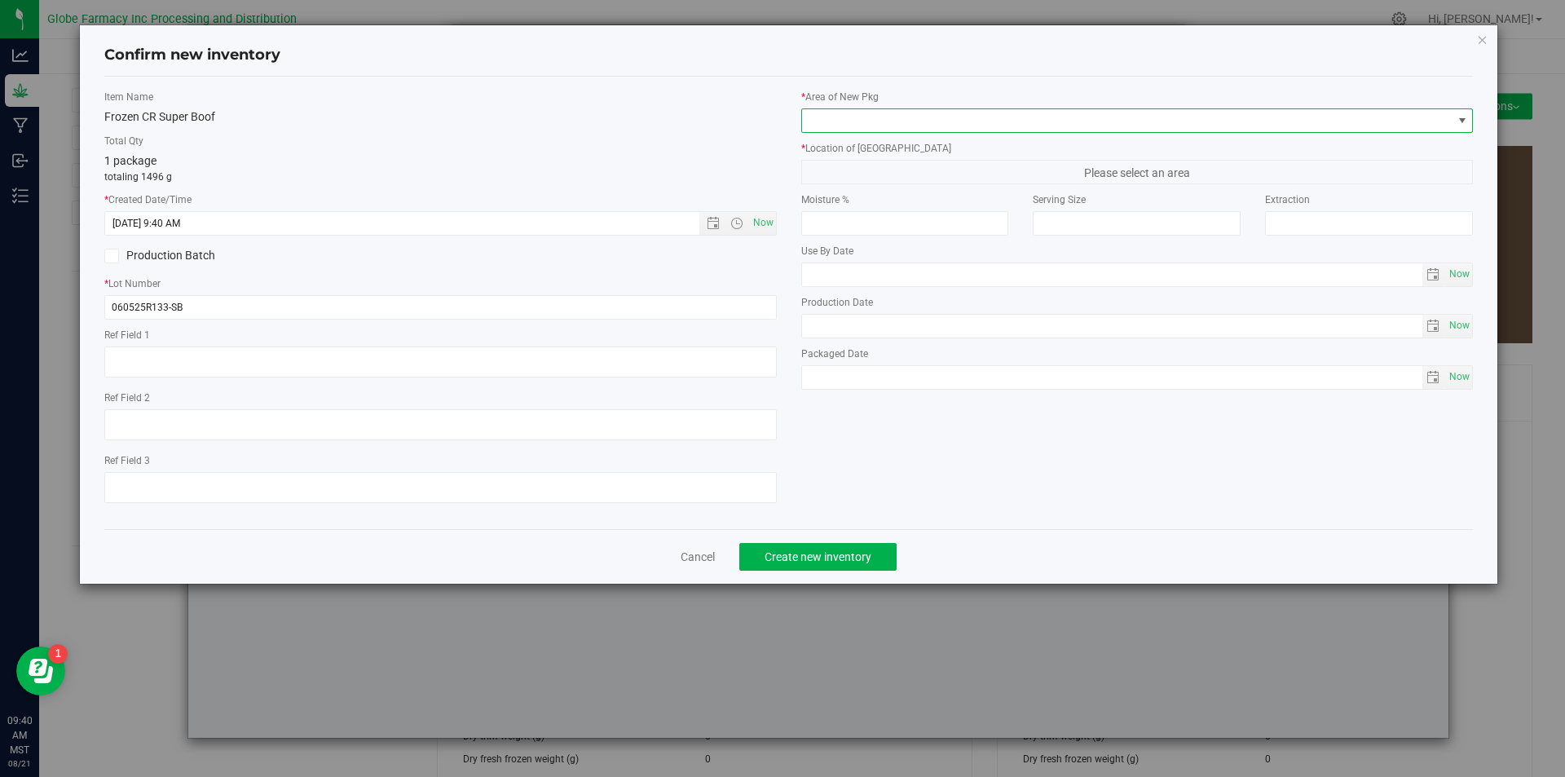
click at [845, 125] on span at bounding box center [1127, 120] width 651 height 23
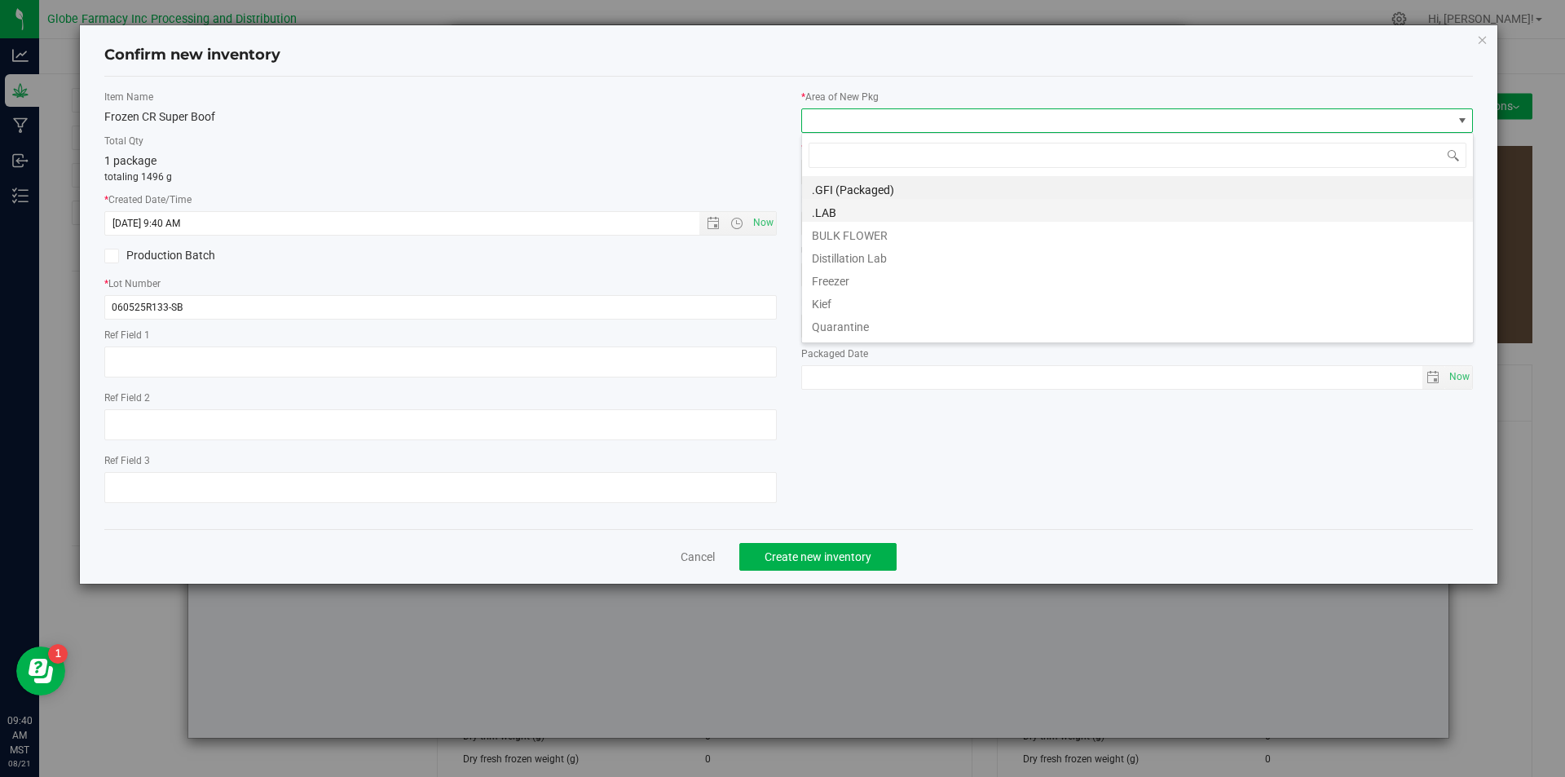
scroll to position [24, 673]
click at [830, 237] on li "BULK FLOWER" at bounding box center [1137, 233] width 671 height 23
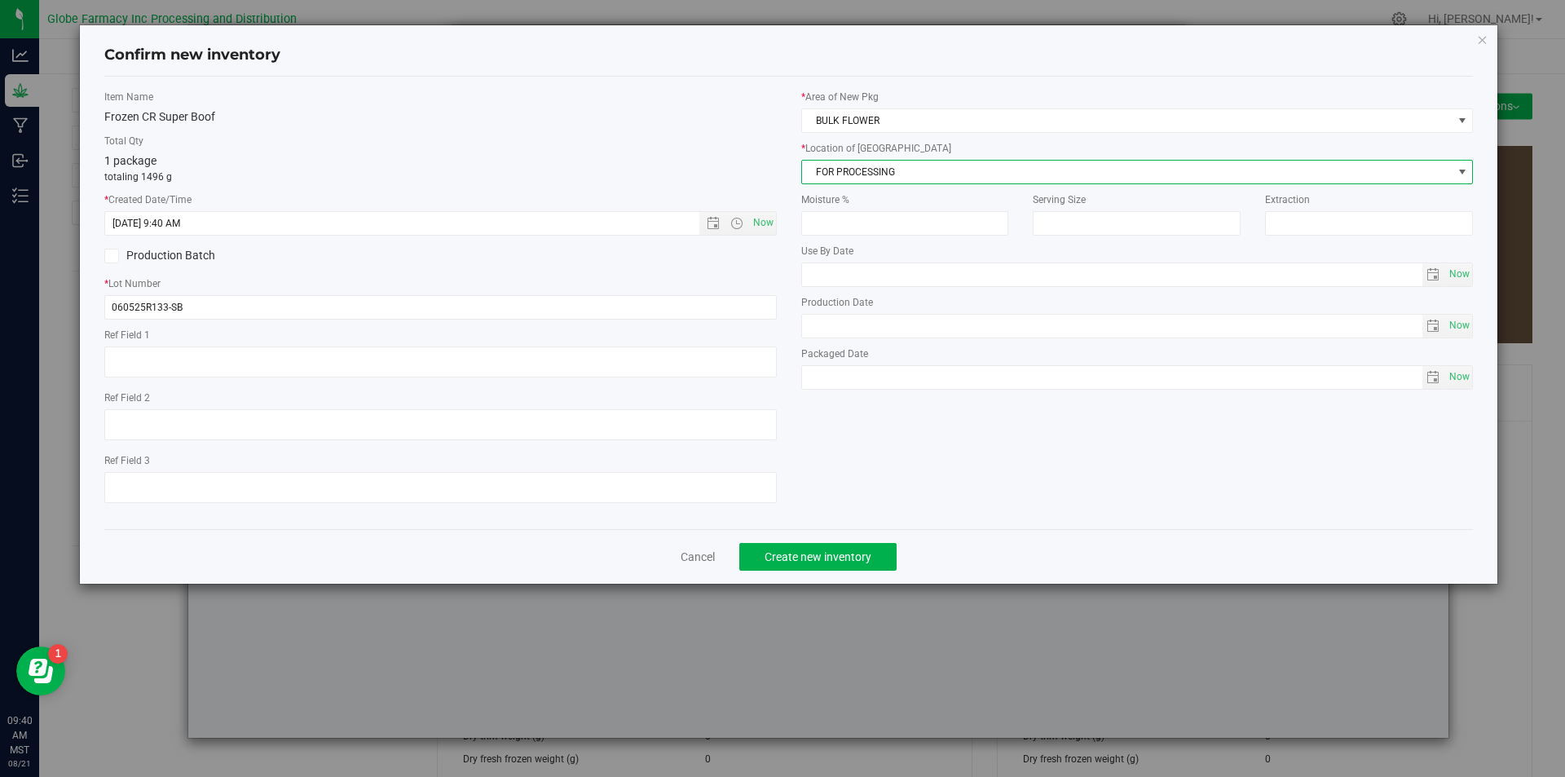
click at [832, 181] on span "FOR PROCESSING" at bounding box center [1127, 172] width 651 height 23
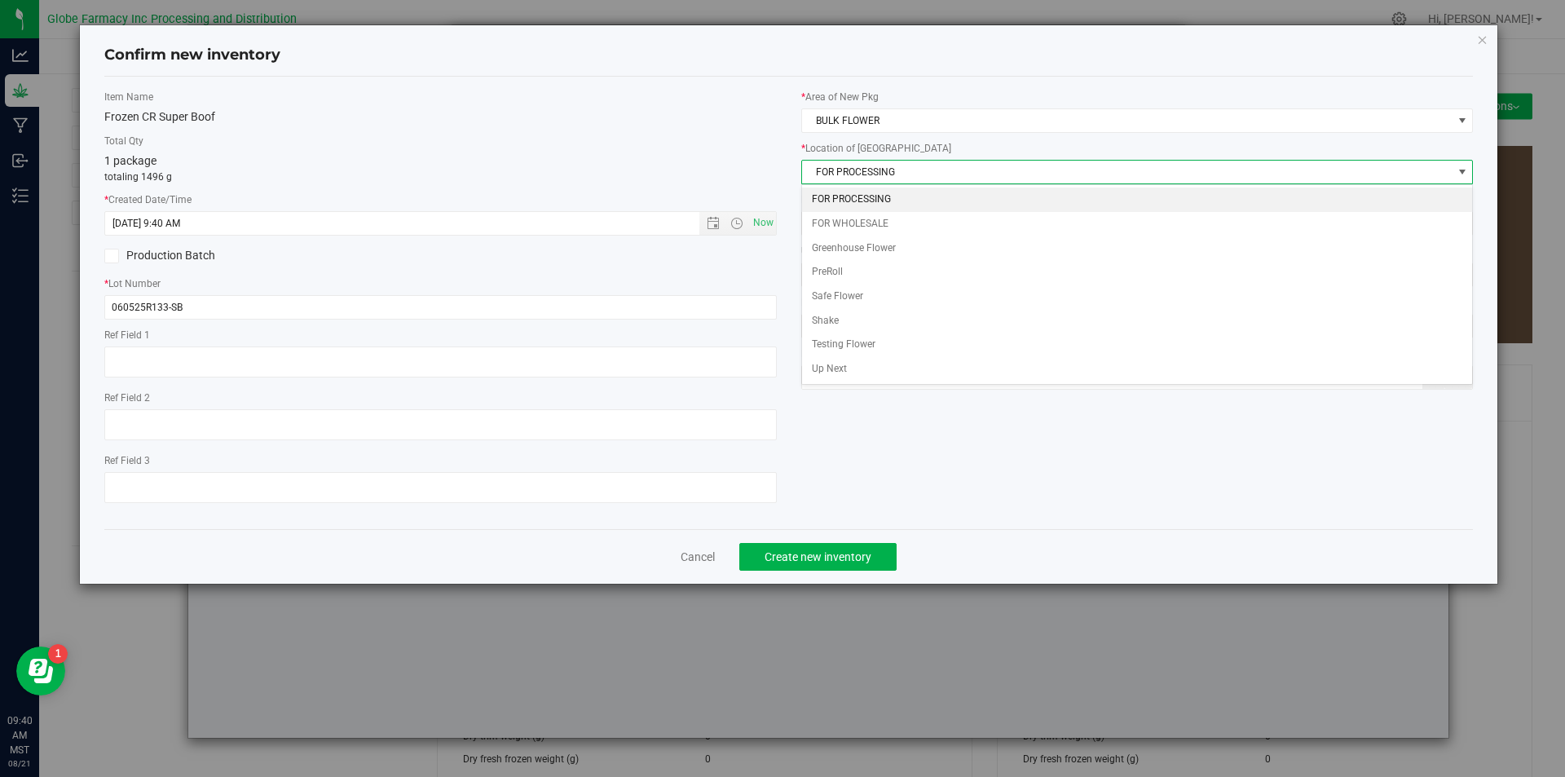
drag, startPoint x: 827, startPoint y: 220, endPoint x: 832, endPoint y: 196, distance: 25.1
click at [832, 196] on \}\}_listbox "FOR PROCESSING FOR WHOLESALE Greenhouse Flower PreRoll Safe Flower Shake Testin…" at bounding box center [1137, 284] width 671 height 194
click at [832, 196] on li "FOR PROCESSING" at bounding box center [1137, 199] width 671 height 24
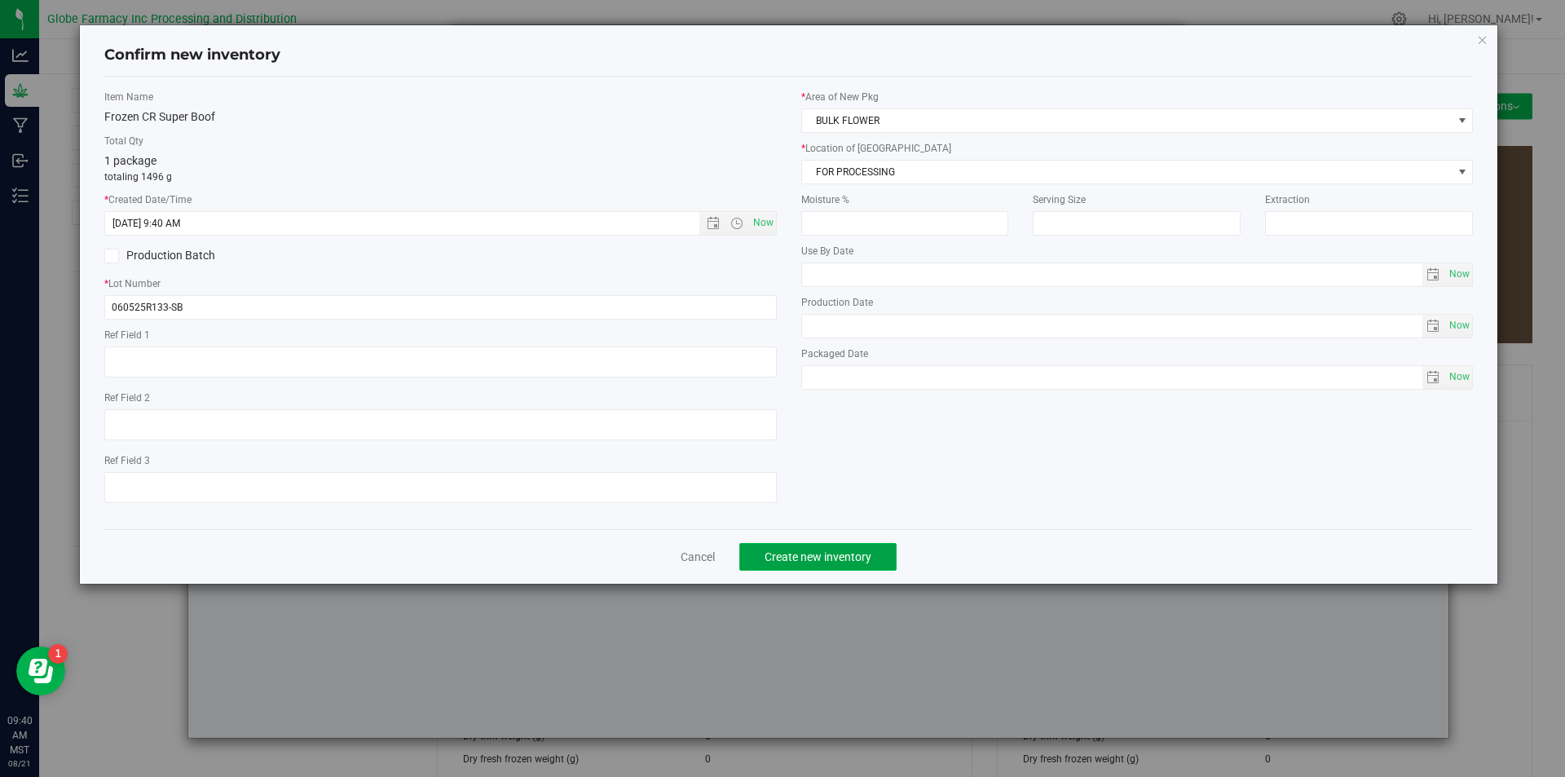
click at [792, 550] on span "Create new inventory" at bounding box center [818, 556] width 107 height 13
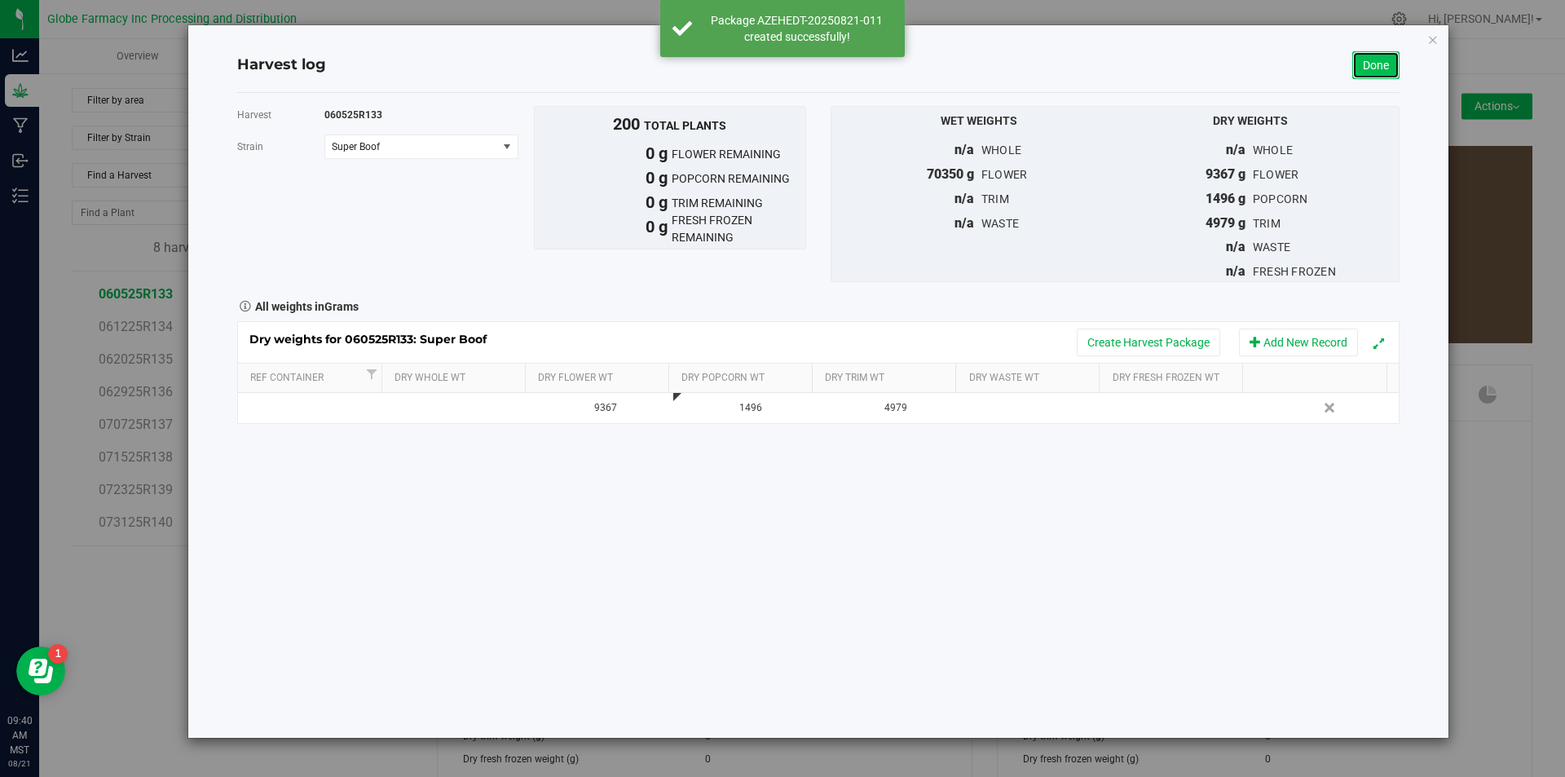
click at [1388, 57] on link "Done" at bounding box center [1375, 65] width 47 height 28
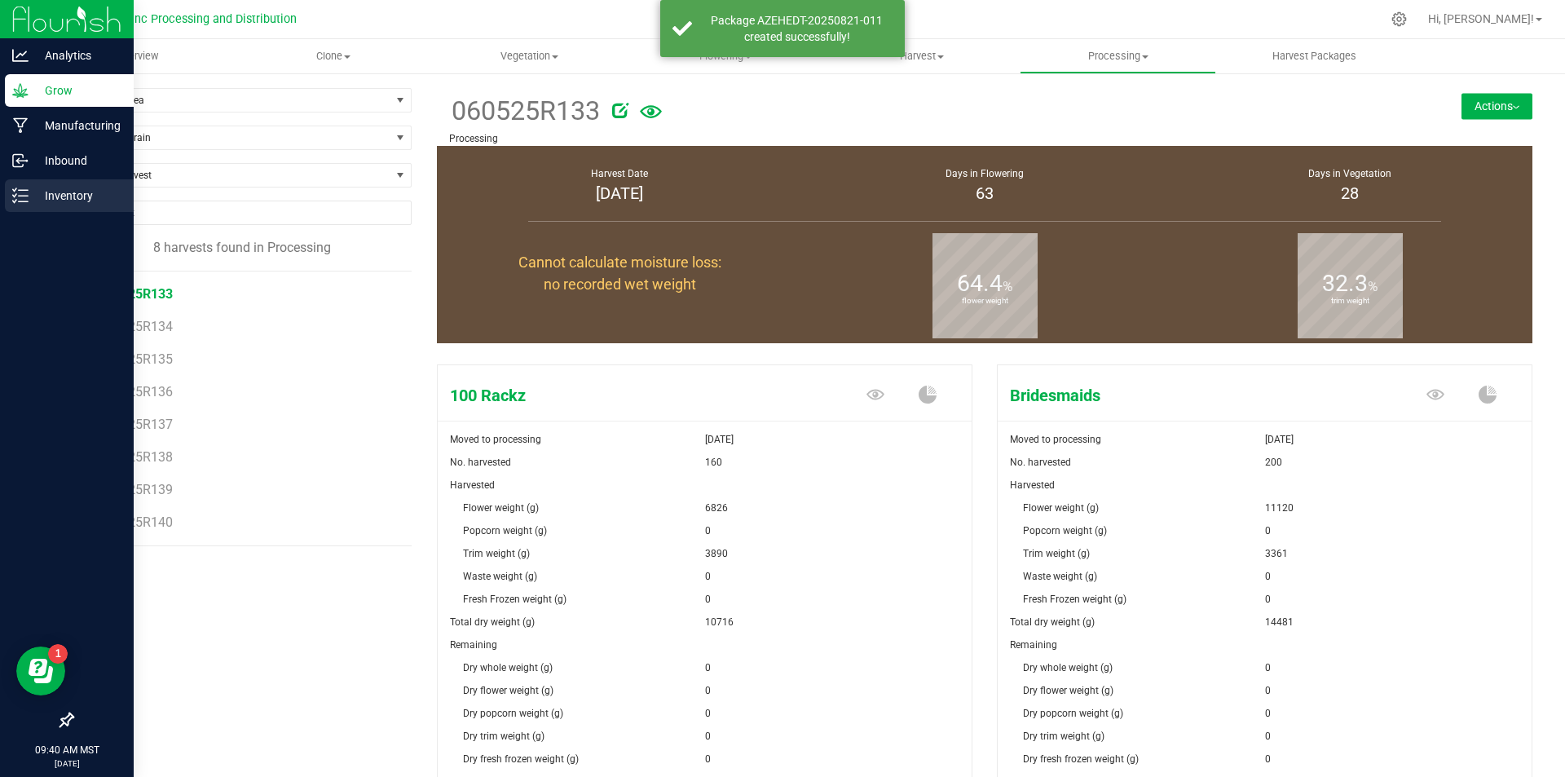
click at [2, 179] on link "Inventory" at bounding box center [67, 196] width 134 height 35
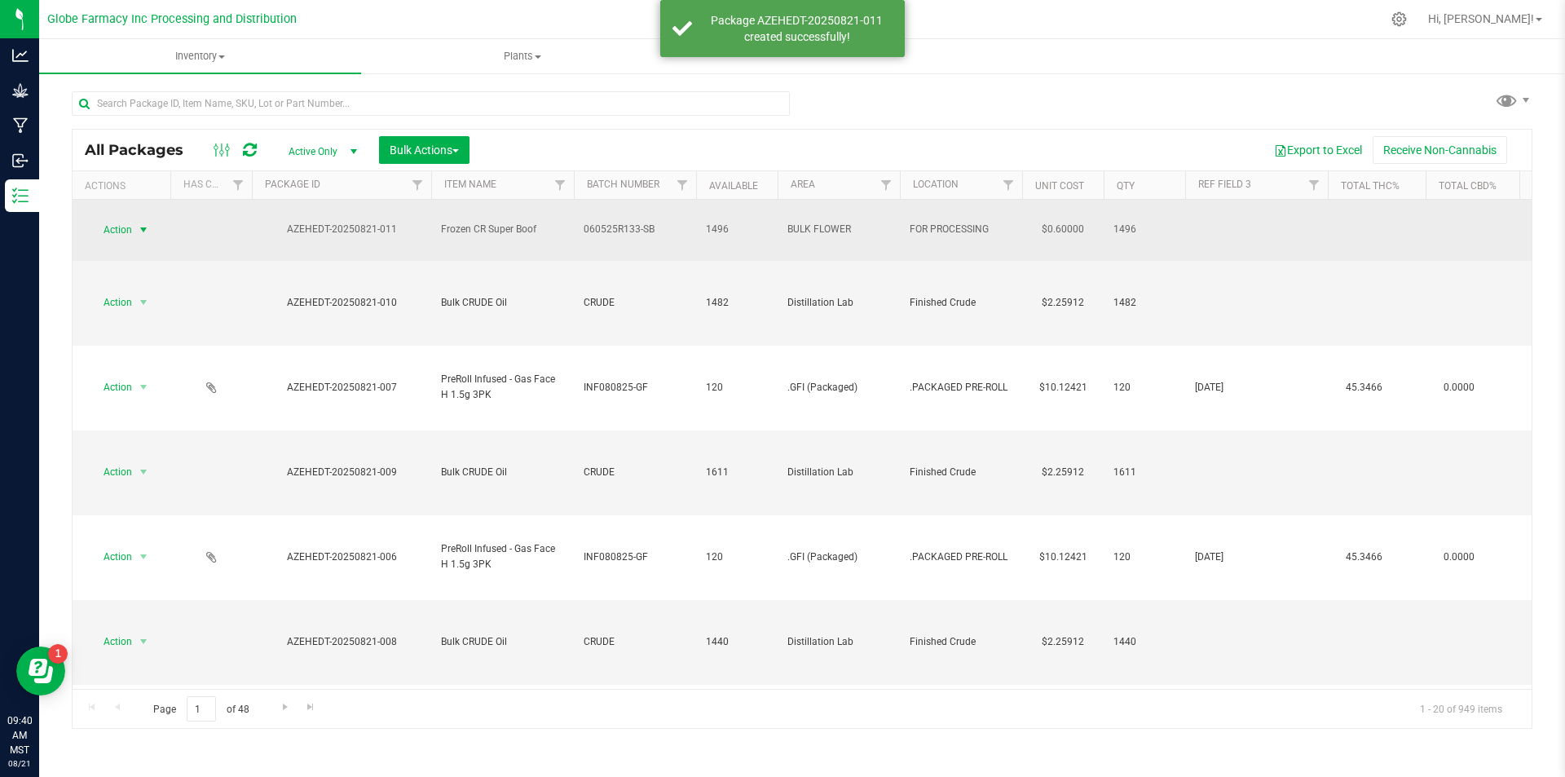
click at [126, 218] on span "Action" at bounding box center [111, 229] width 44 height 23
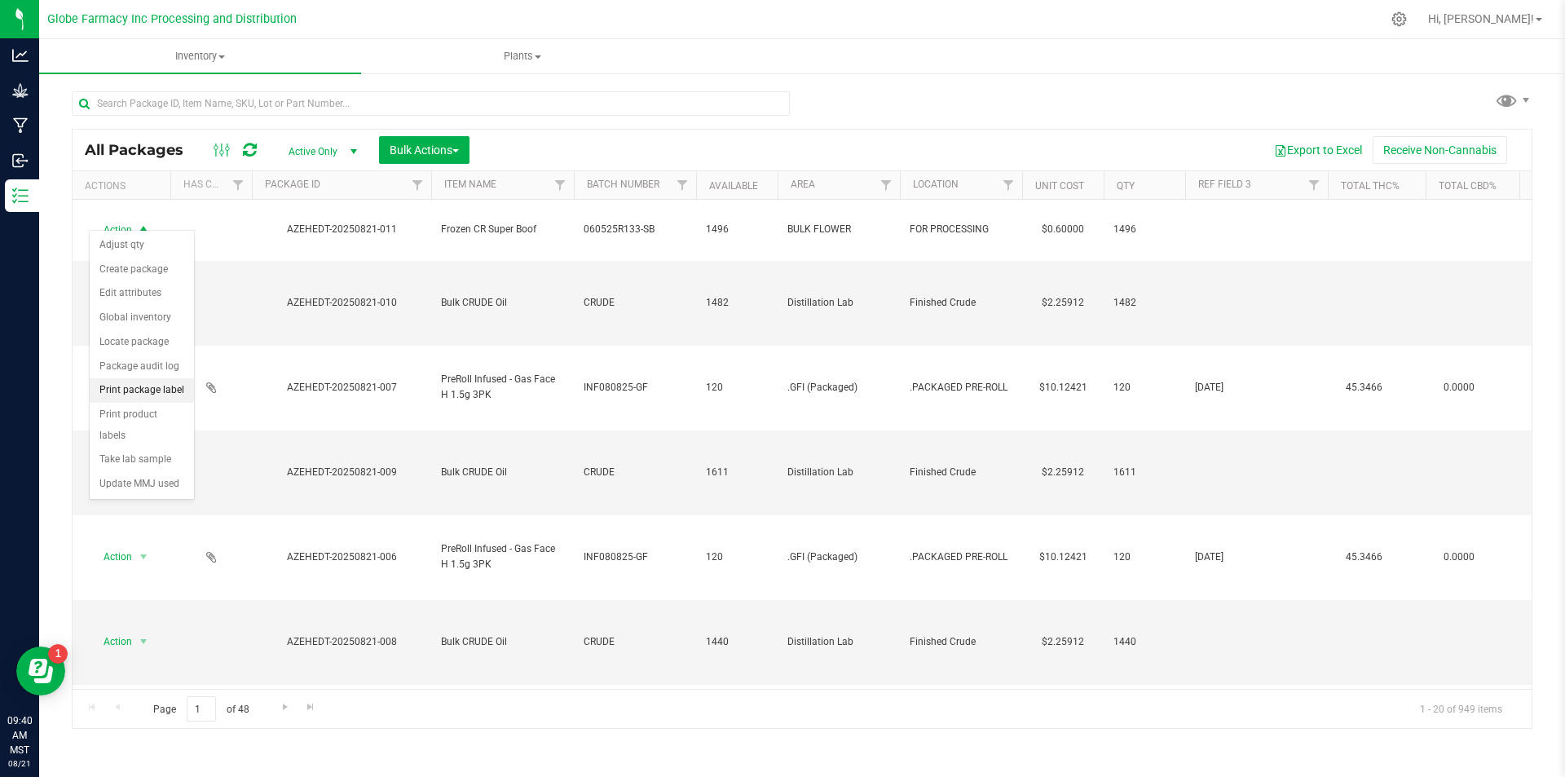
click at [160, 386] on li "Print package label" at bounding box center [142, 390] width 104 height 24
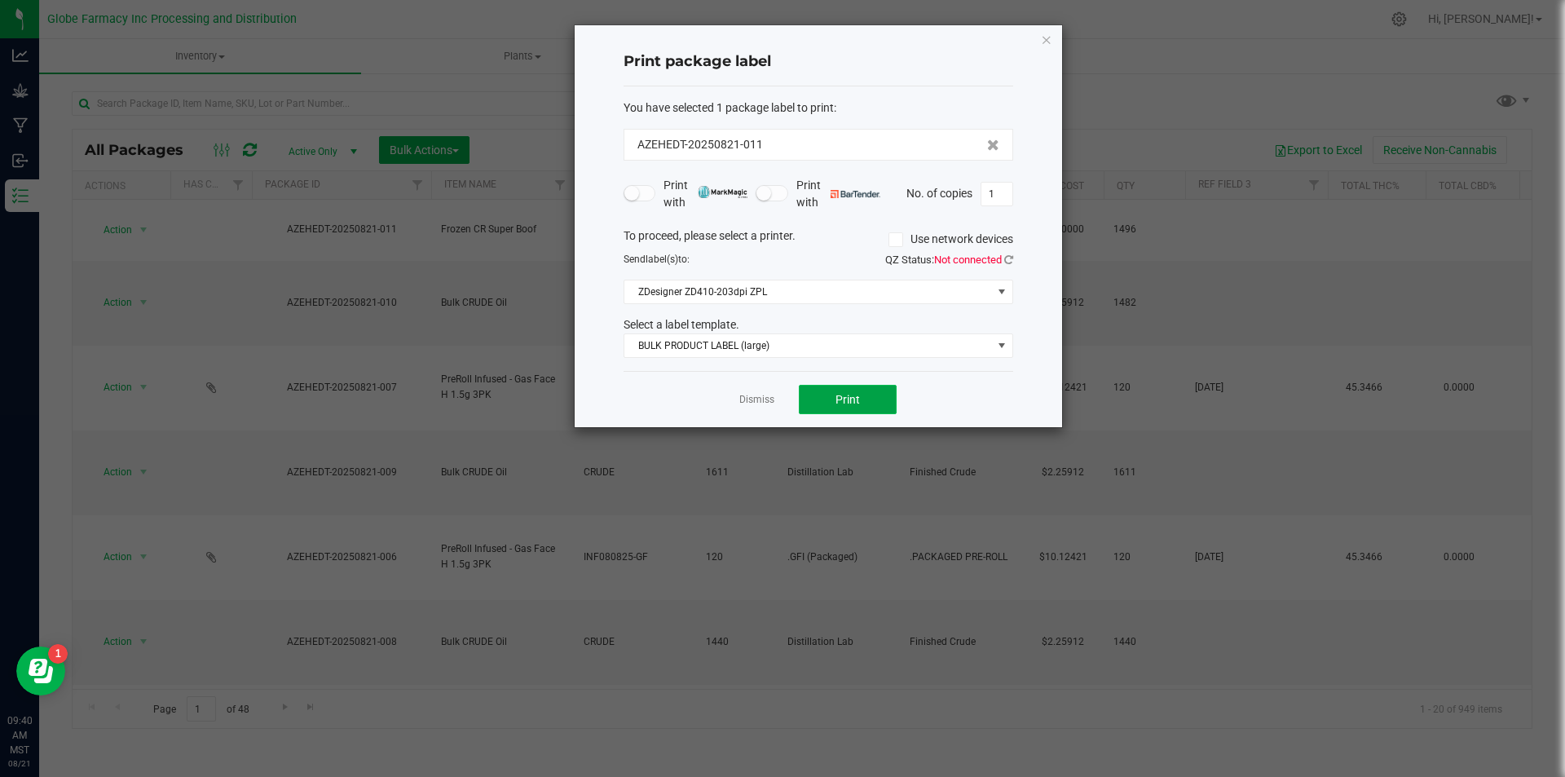
click at [854, 404] on span "Print" at bounding box center [848, 399] width 24 height 13
